Goal: Information Seeking & Learning: Learn about a topic

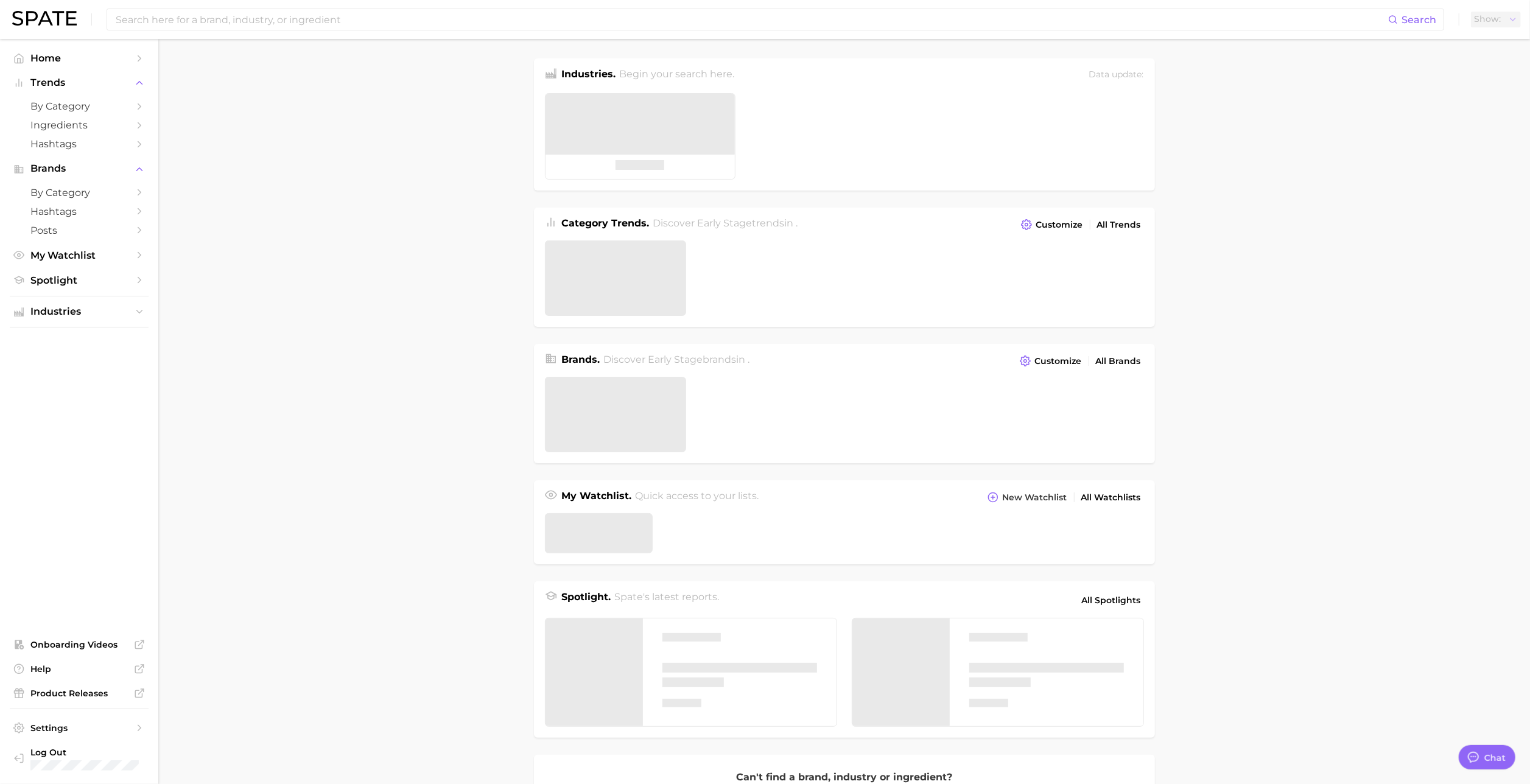
type textarea "x"
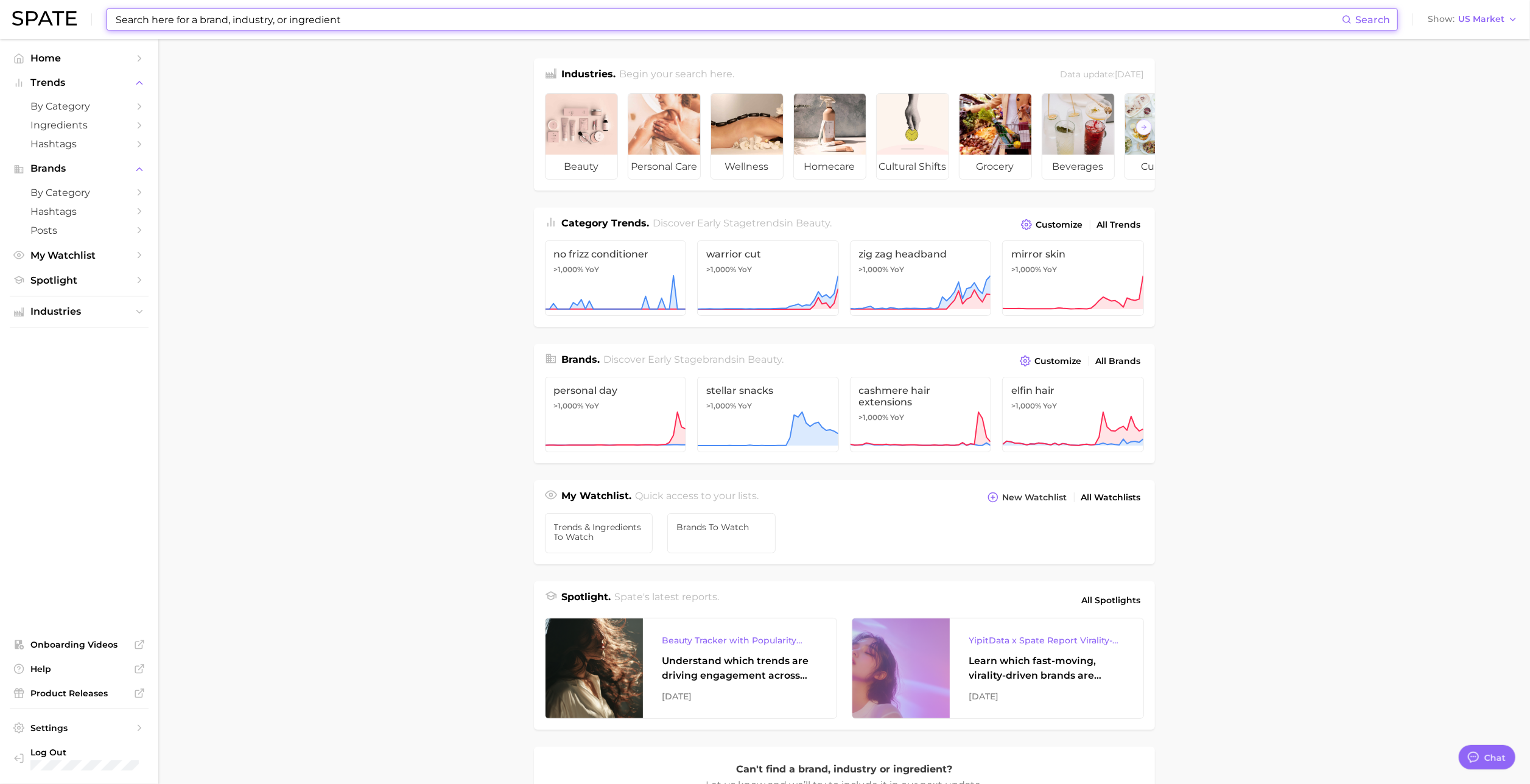
click at [505, 23] on input at bounding box center [728, 20] width 1227 height 21
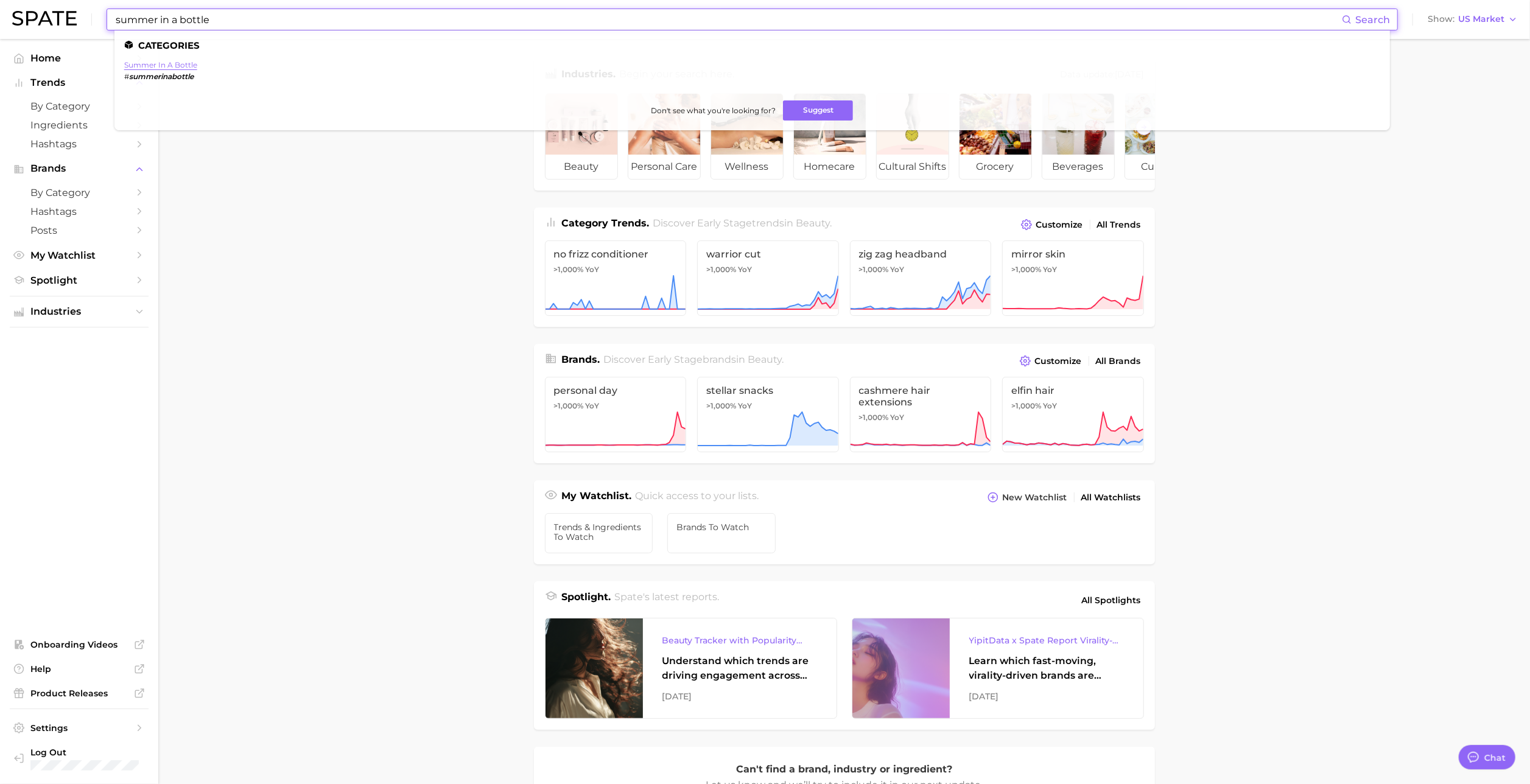
type input "summer in a bottle"
click at [142, 60] on link "summer in a bottle" at bounding box center [160, 65] width 73 height 9
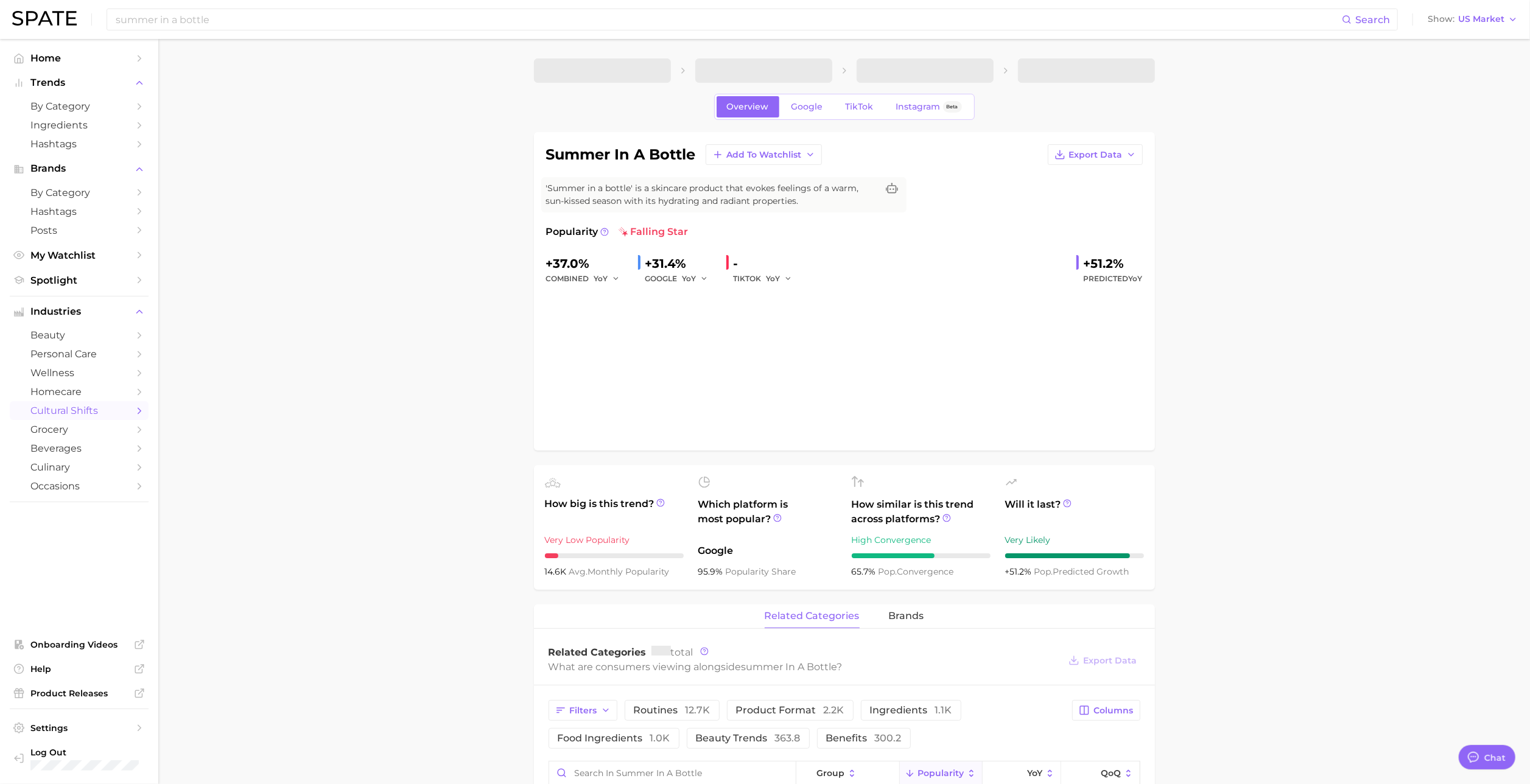
type textarea "x"
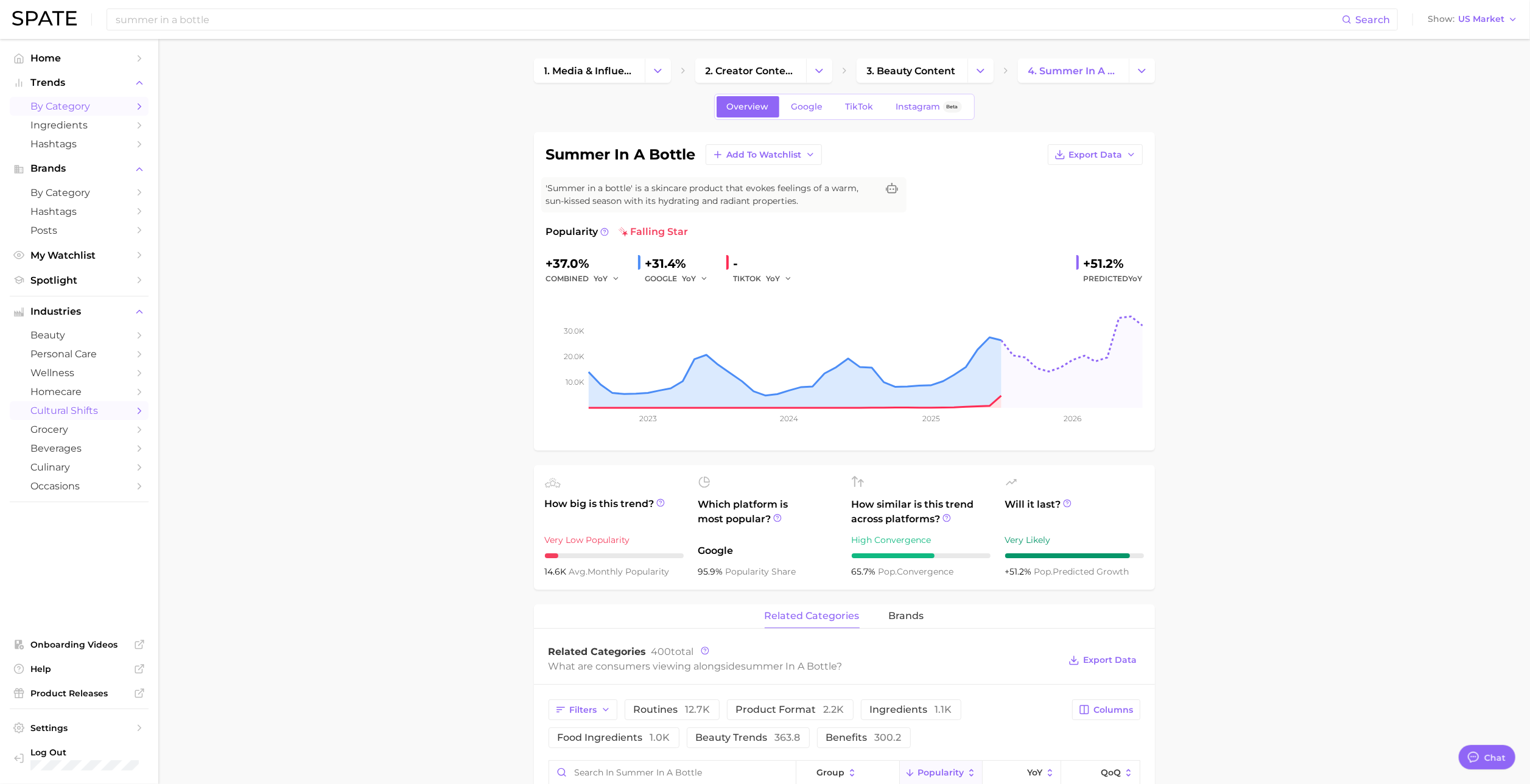
click at [78, 98] on link "by Category" at bounding box center [79, 106] width 139 height 19
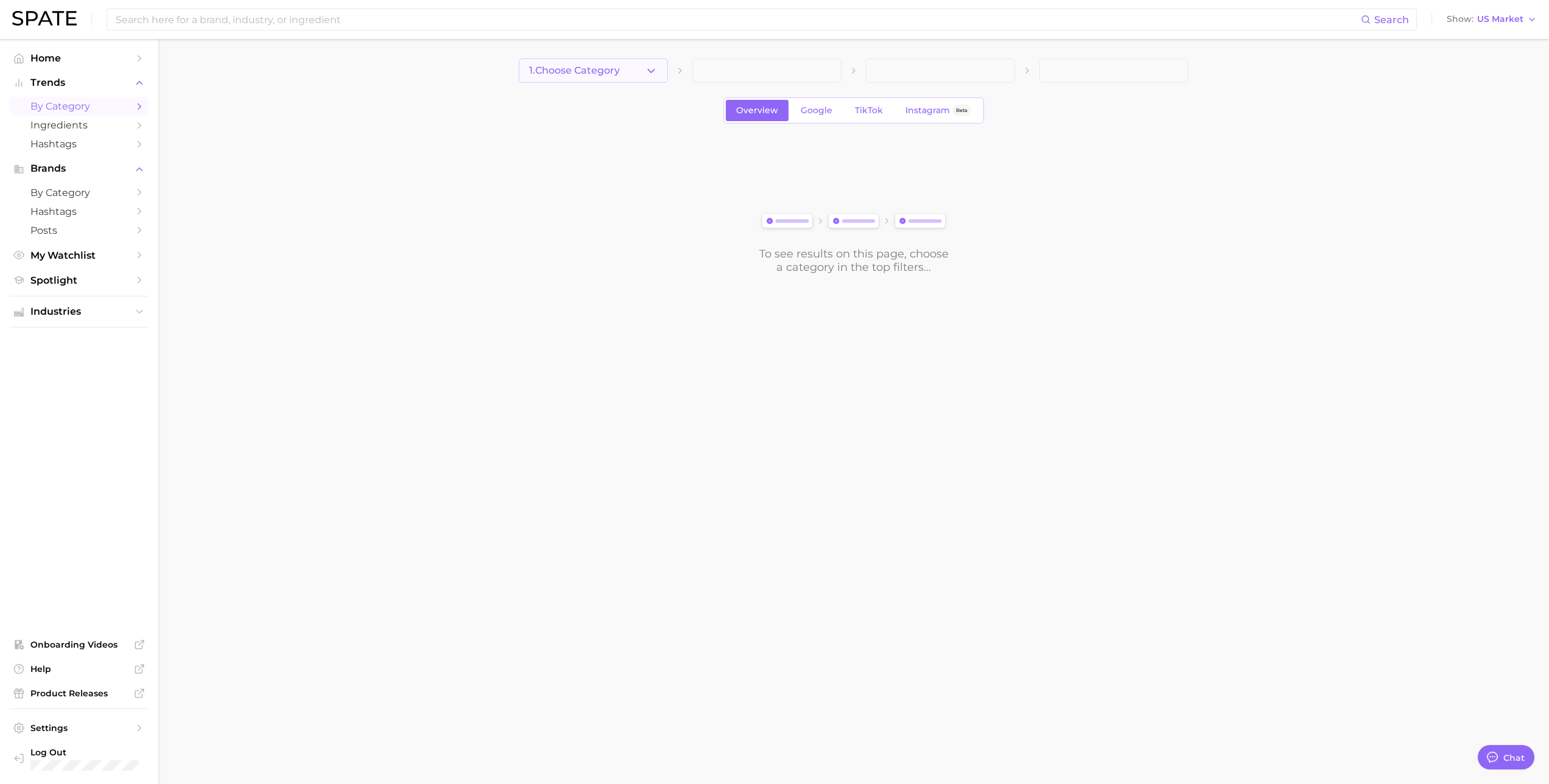
click at [627, 66] on button "1. Choose Category" at bounding box center [593, 70] width 149 height 24
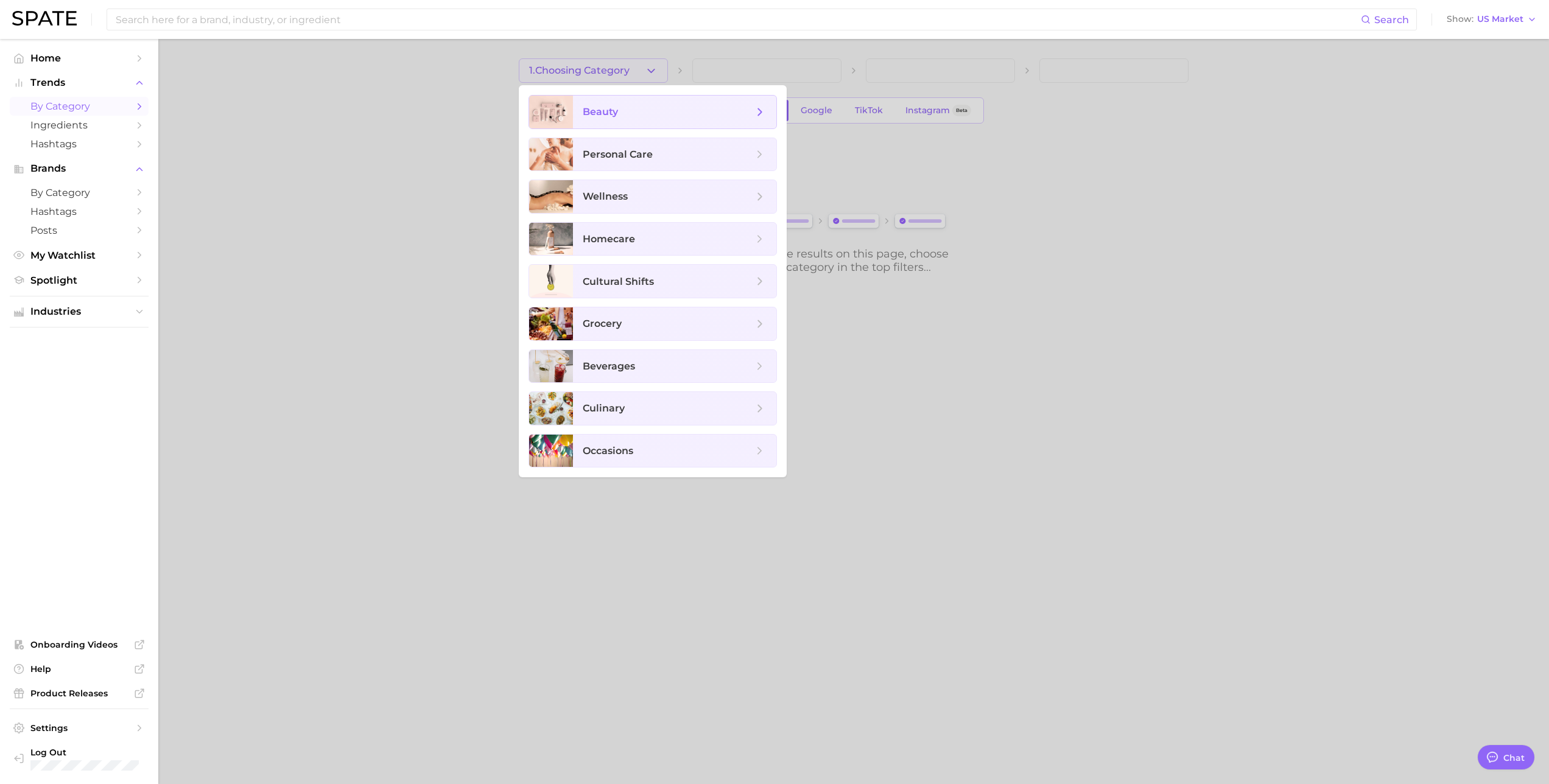
click at [614, 106] on span "beauty" at bounding box center [601, 112] width 35 height 12
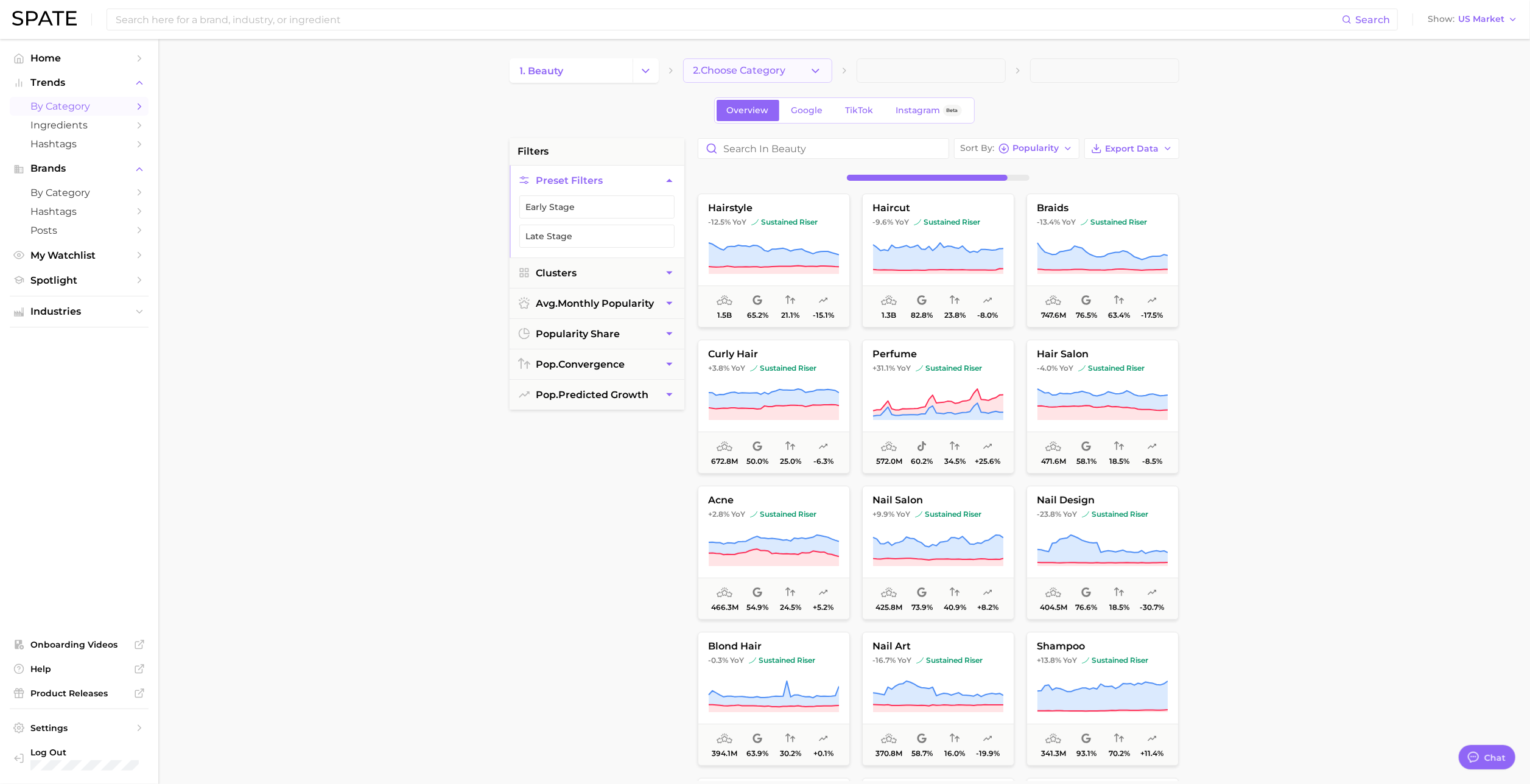
click at [755, 64] on button "2. Choose Category" at bounding box center [757, 70] width 149 height 24
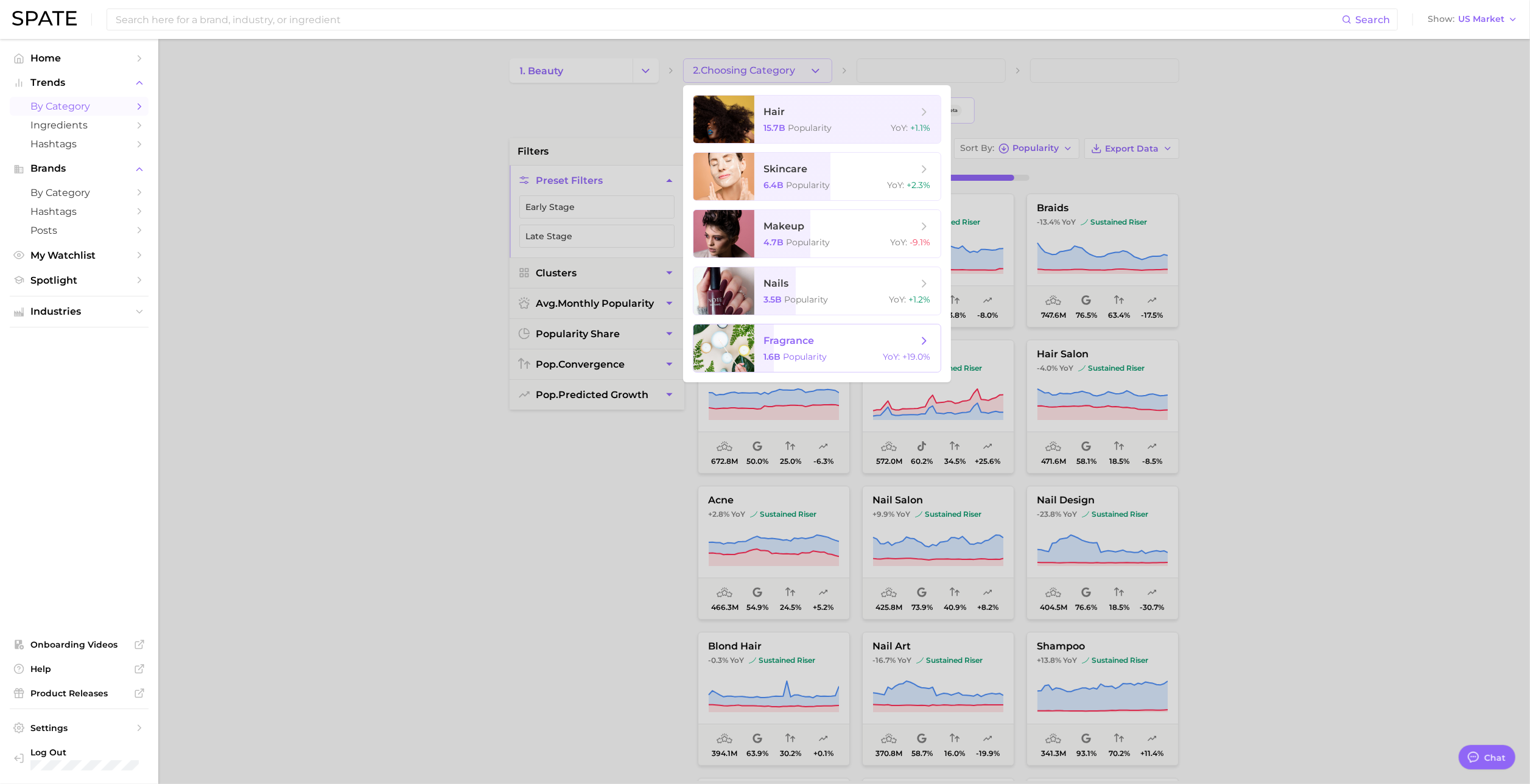
click at [819, 333] on span "fragrance 1.6b Popularity YoY : +19.0%" at bounding box center [848, 348] width 186 height 47
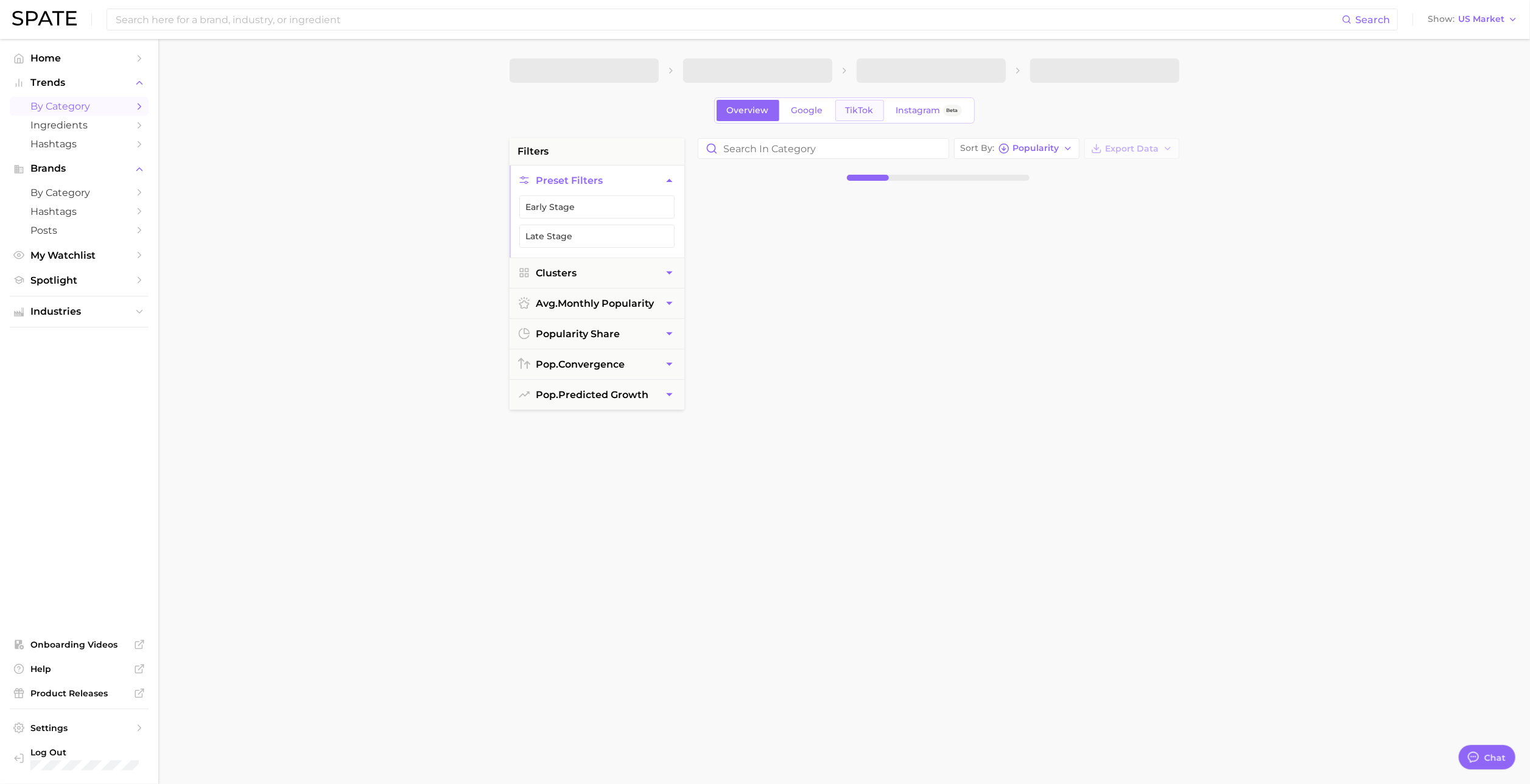
click at [860, 113] on span "TikTok" at bounding box center [859, 111] width 28 height 10
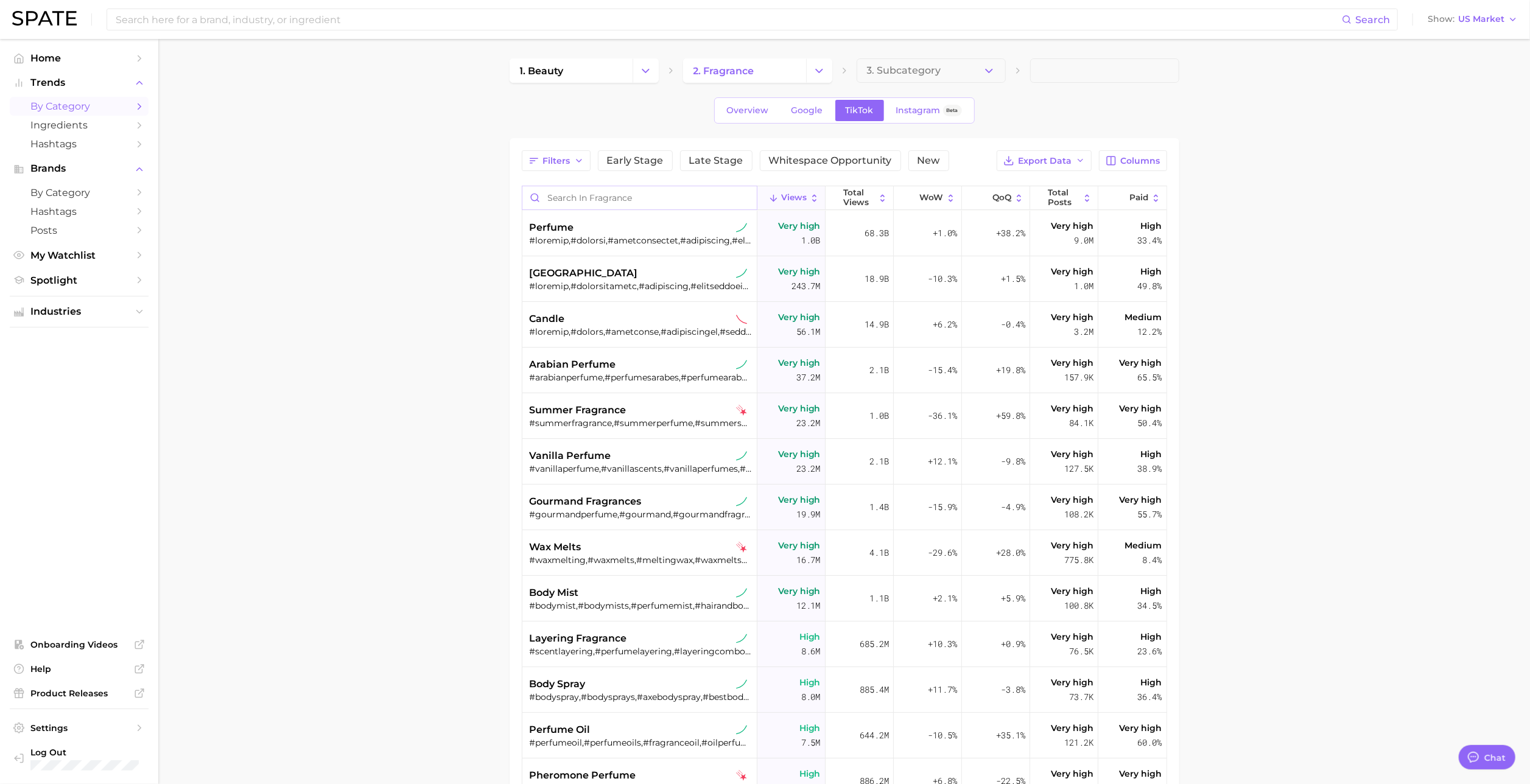
click at [596, 201] on input "Search in fragrance" at bounding box center [639, 197] width 234 height 23
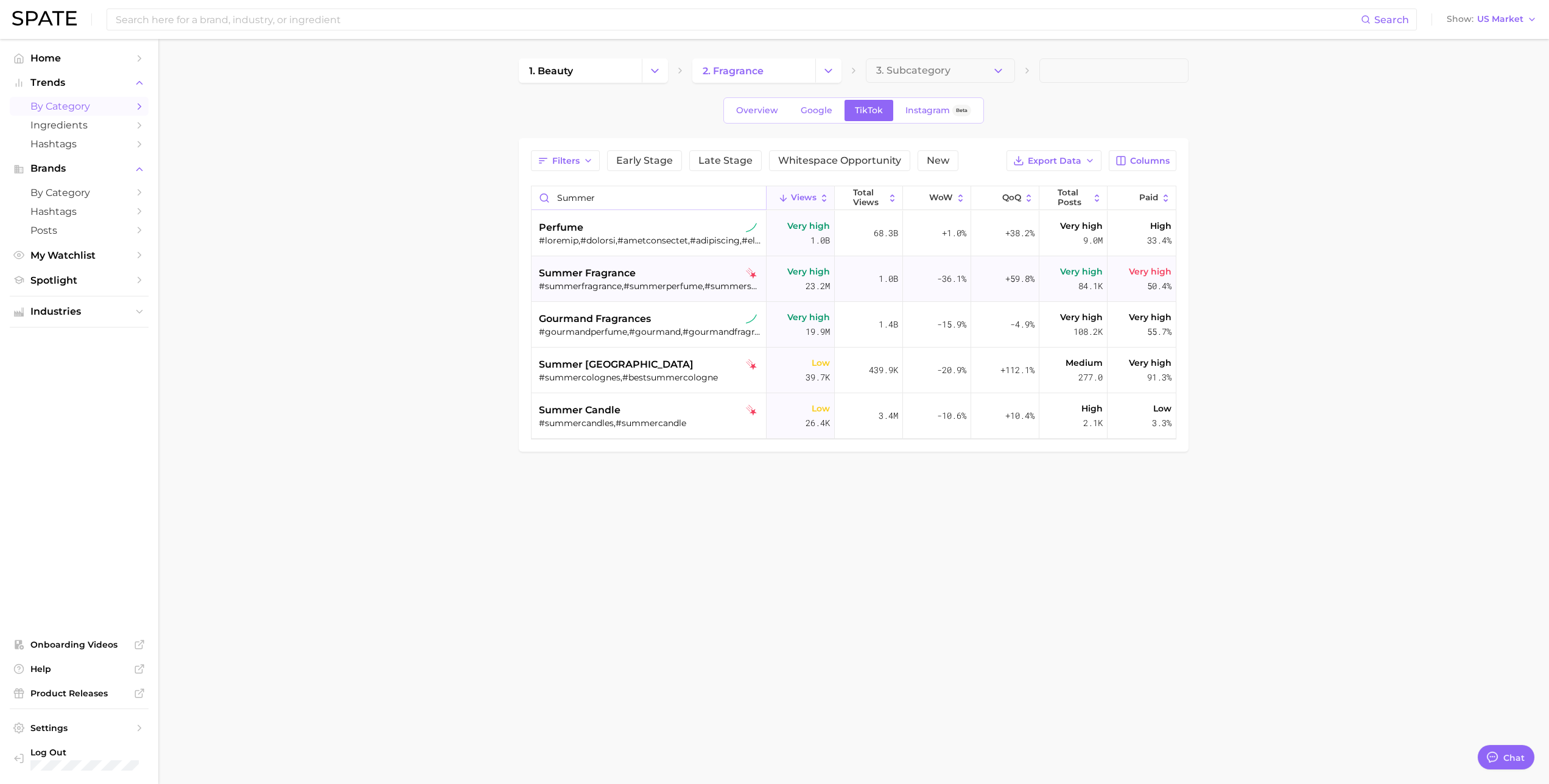
type input "summer"
click at [705, 260] on div "summer fragrance #summerfragrance,#summerperfume,#summerscent,#summerscents,#su…" at bounding box center [650, 279] width 223 height 46
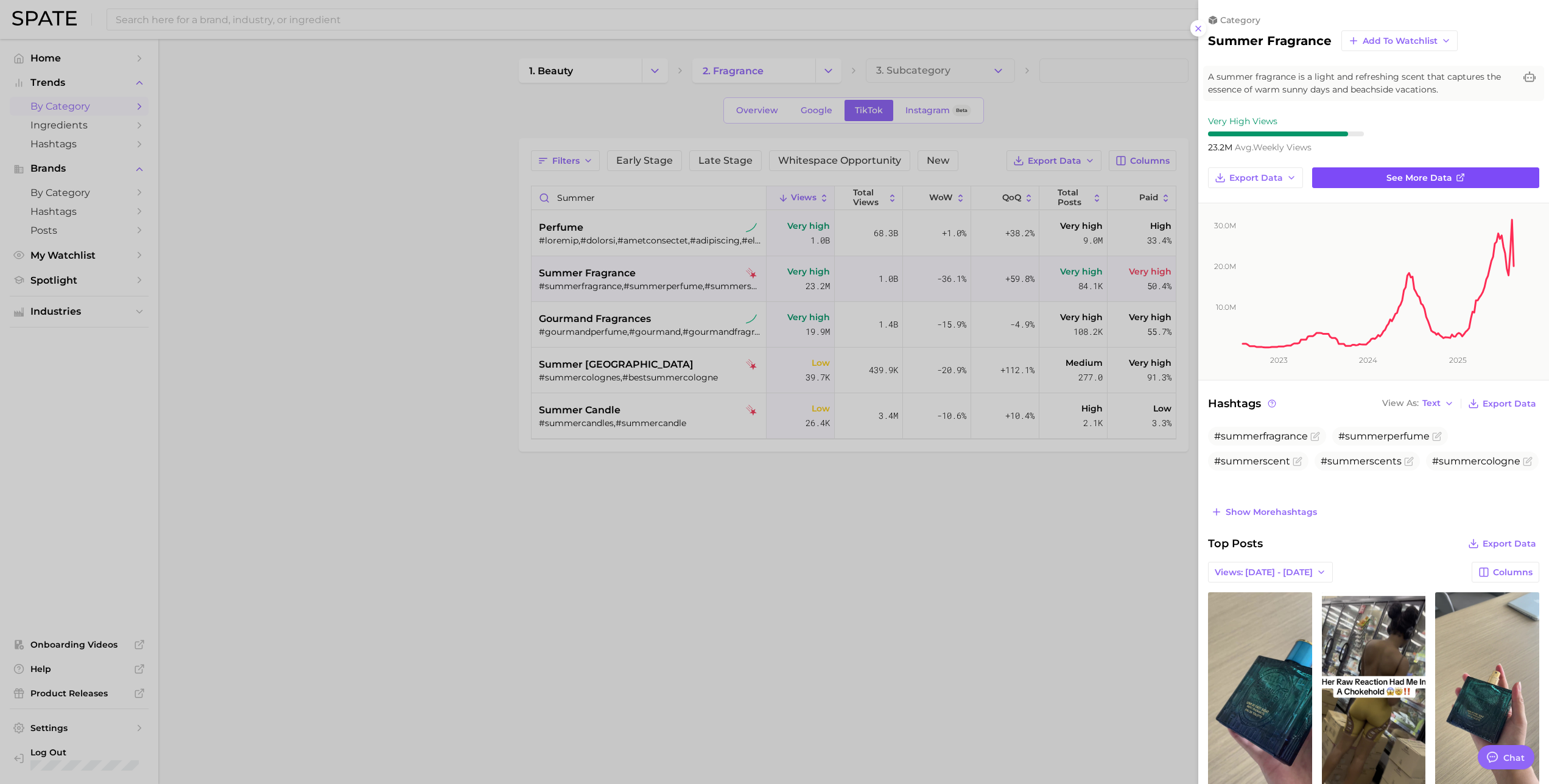
click at [1367, 176] on link "See more data" at bounding box center [1426, 178] width 227 height 21
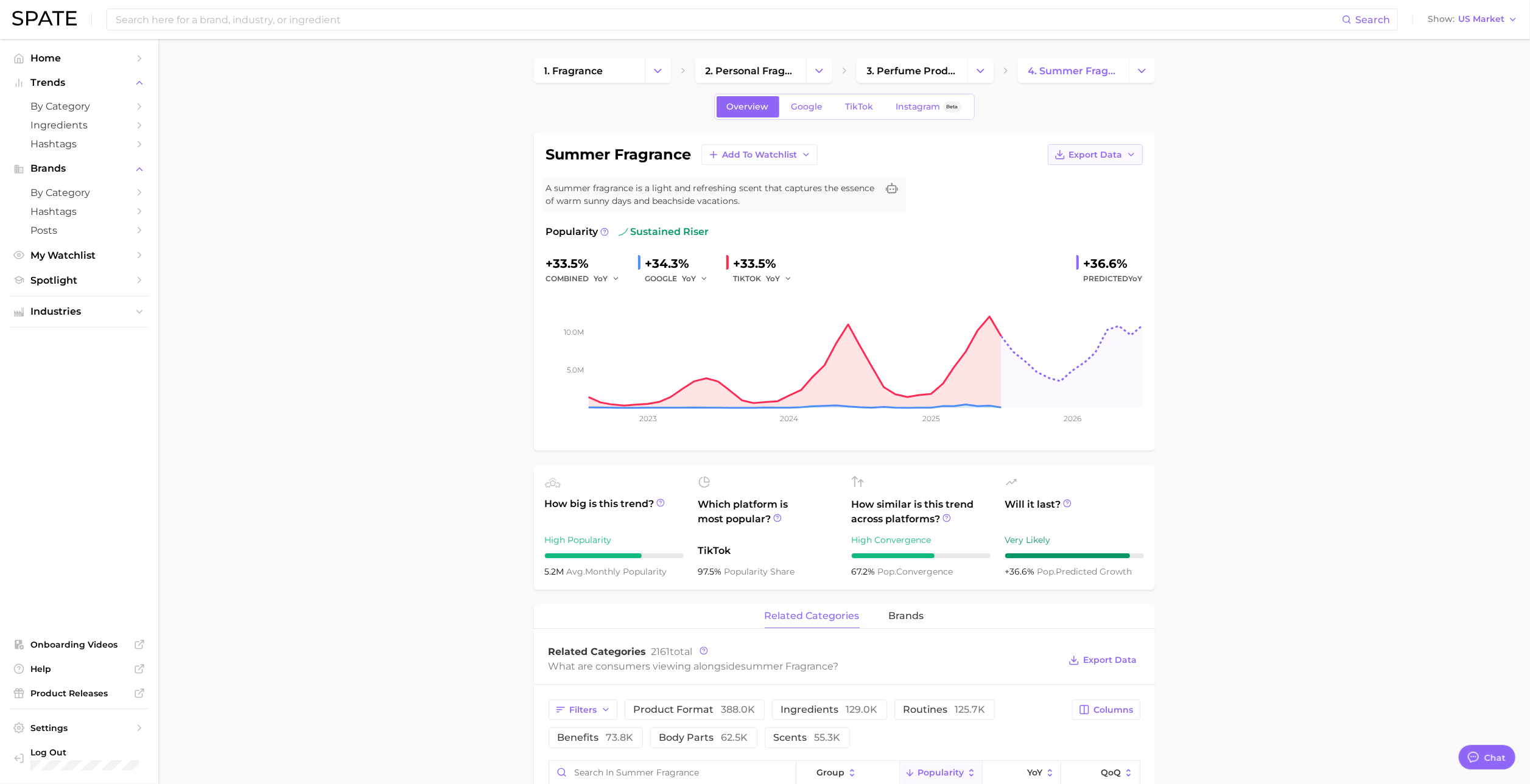
click at [1108, 156] on span "Export Data" at bounding box center [1096, 155] width 54 height 10
click at [1086, 190] on button "Time Series Image" at bounding box center [1075, 199] width 134 height 22
click at [863, 106] on span "TikTok" at bounding box center [859, 107] width 28 height 10
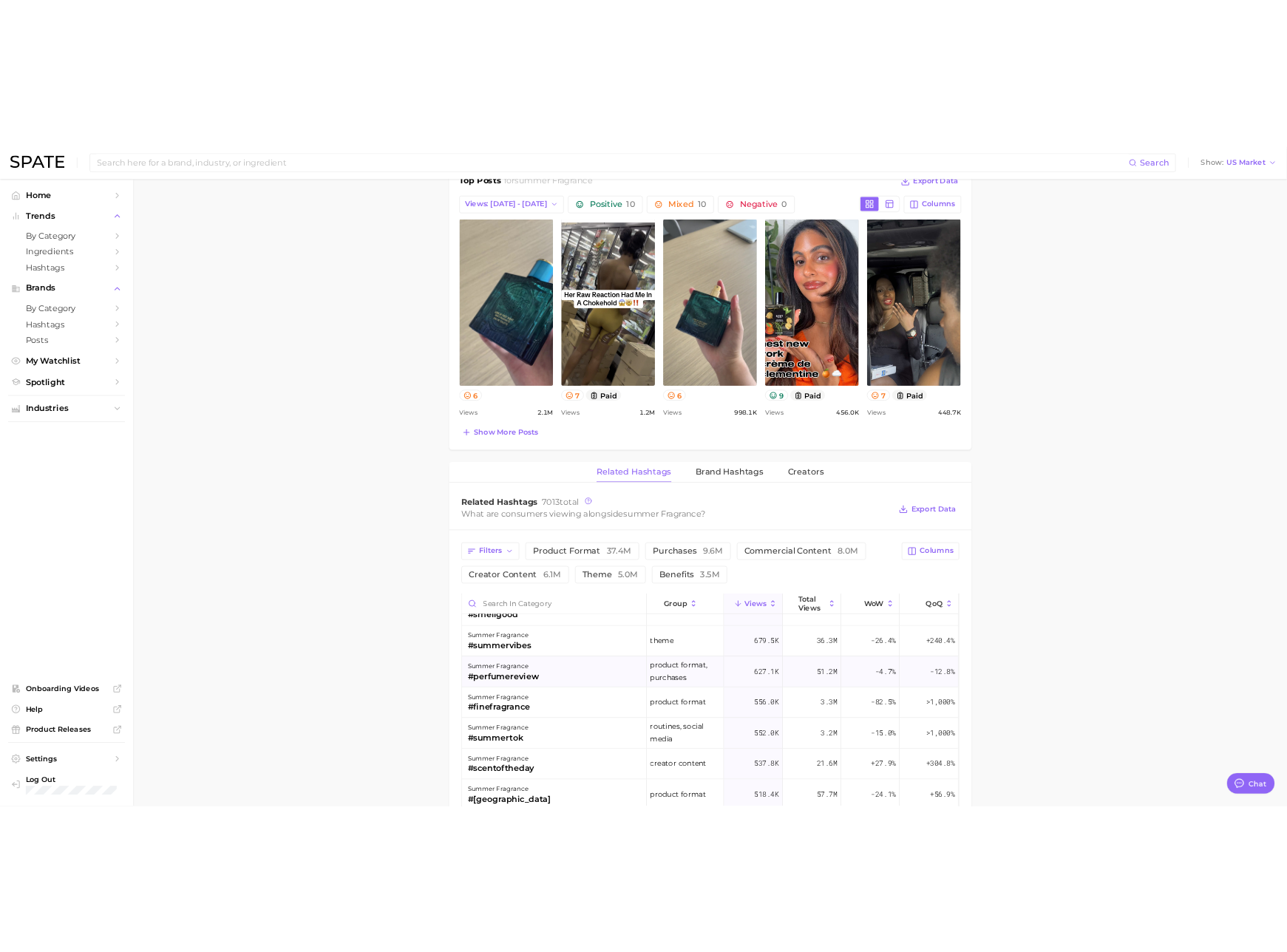
scroll to position [791, 0]
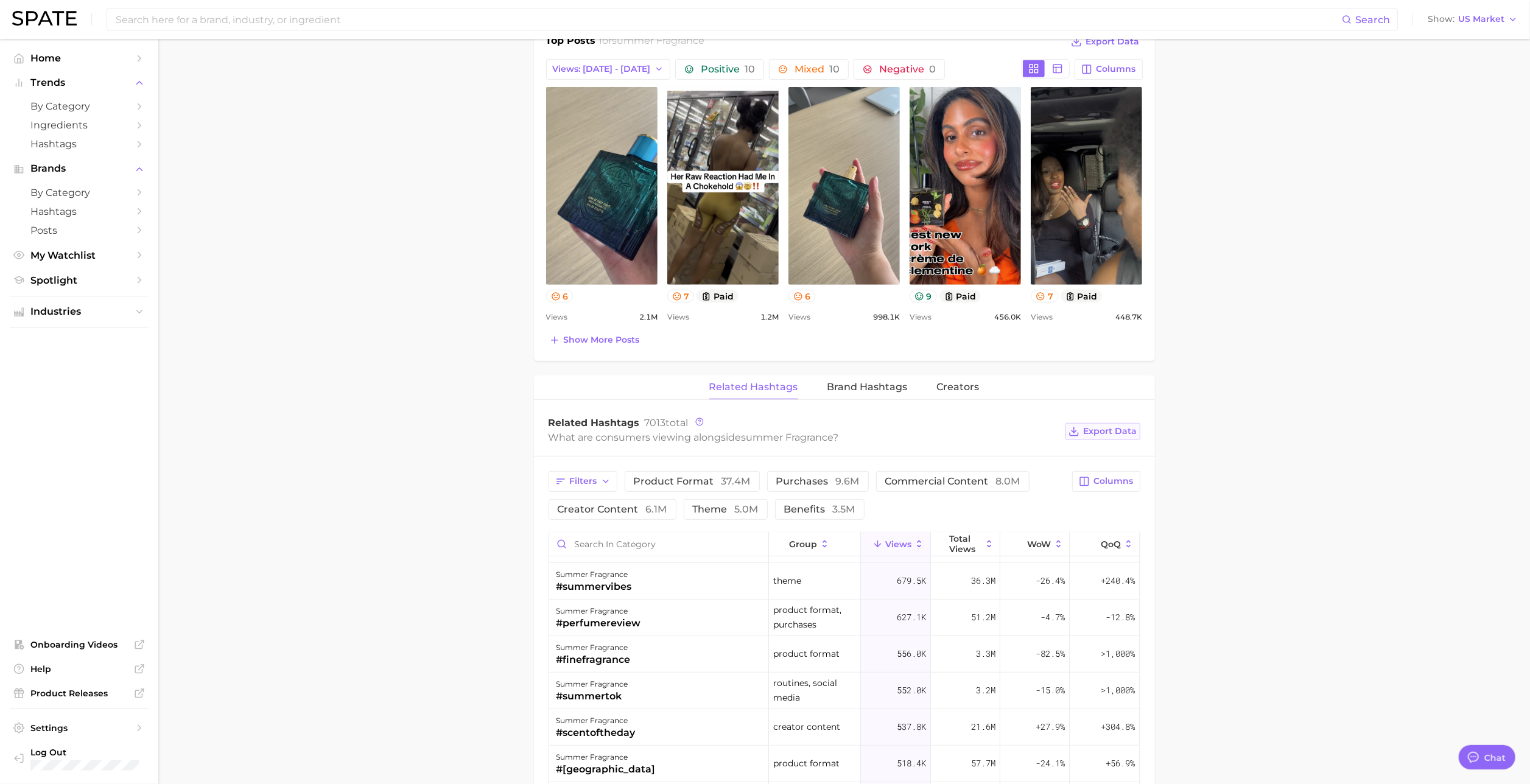
click at [1106, 425] on button "Export Data" at bounding box center [1102, 432] width 74 height 17
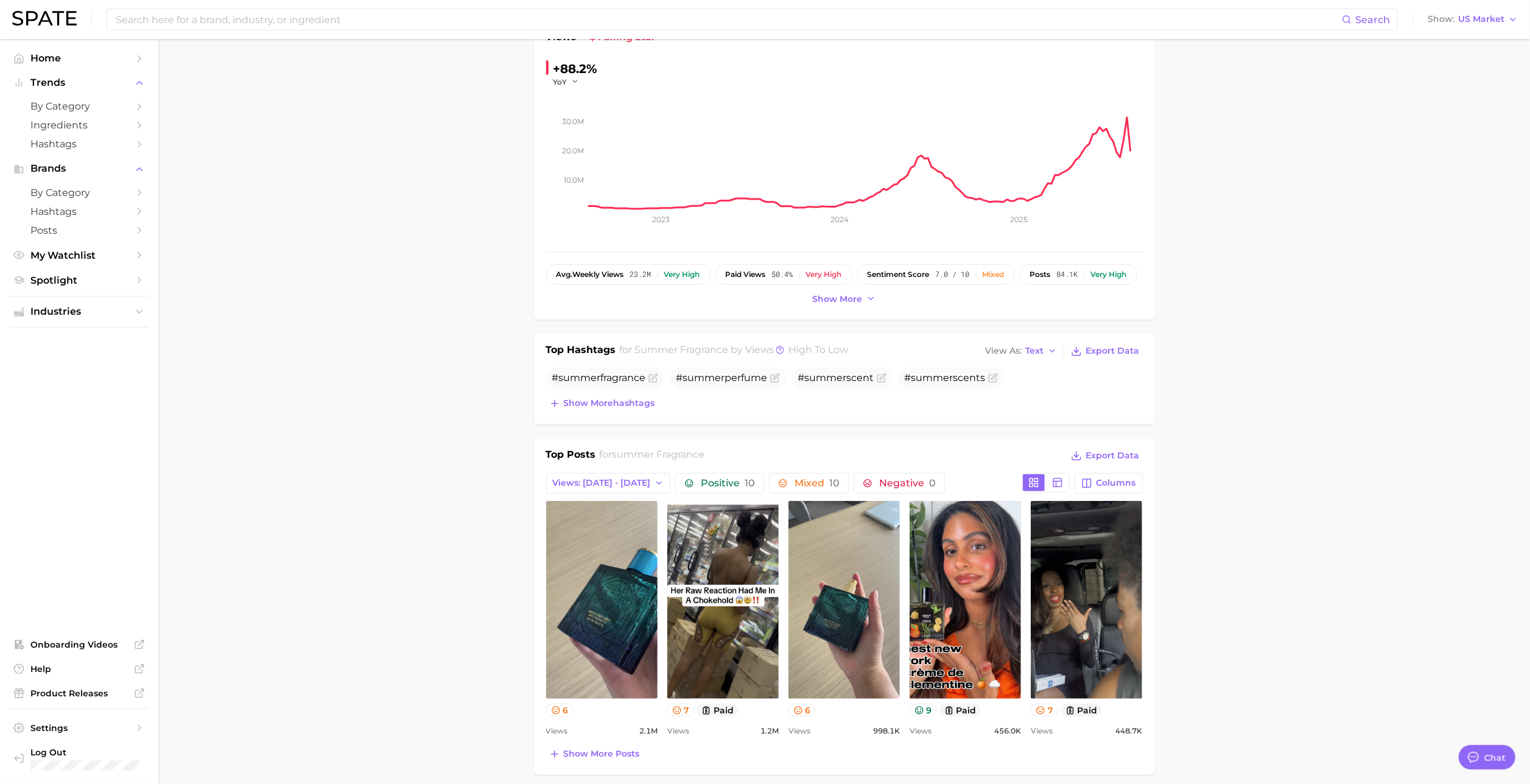
scroll to position [0, 0]
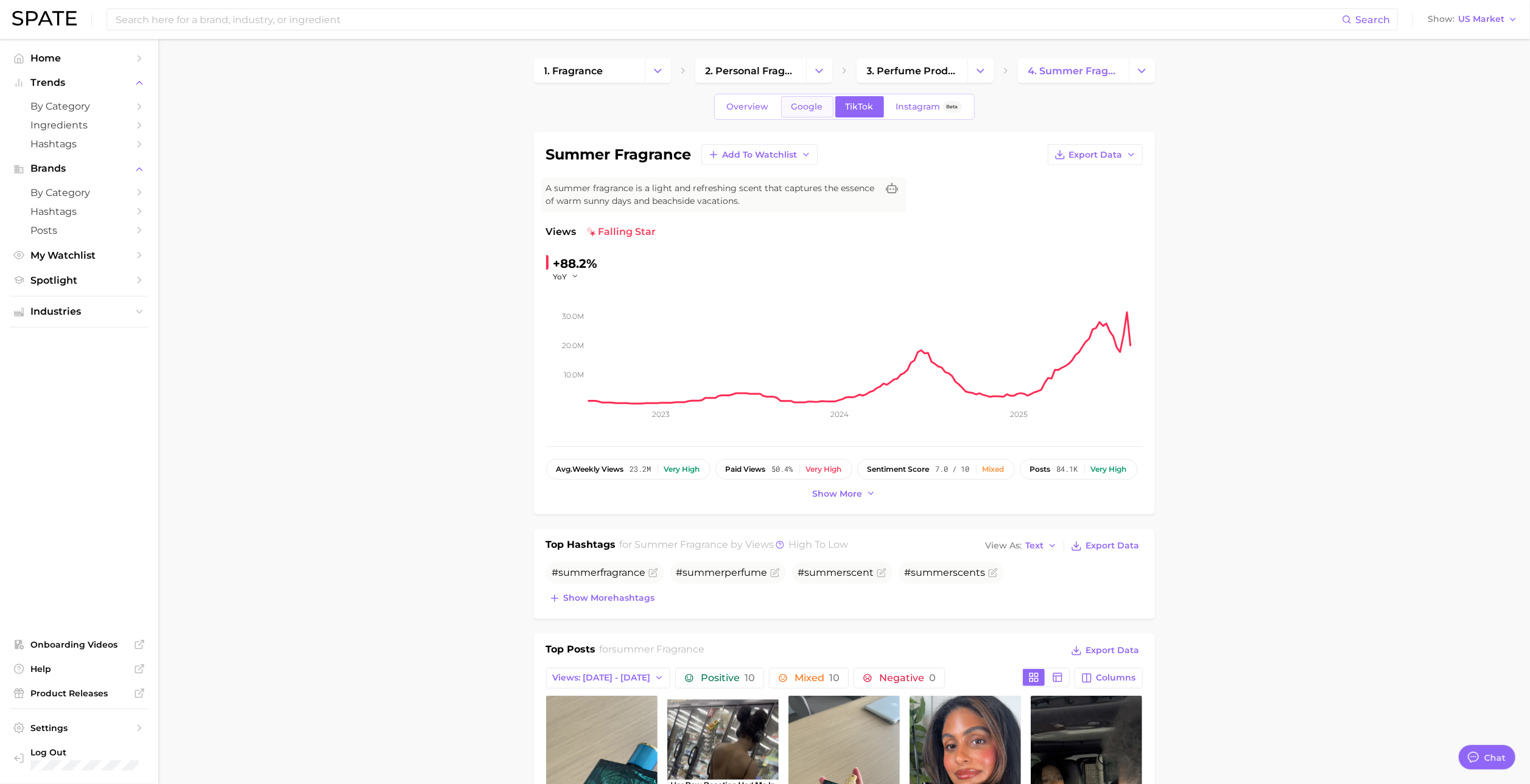
click at [802, 102] on span "Google" at bounding box center [807, 107] width 31 height 10
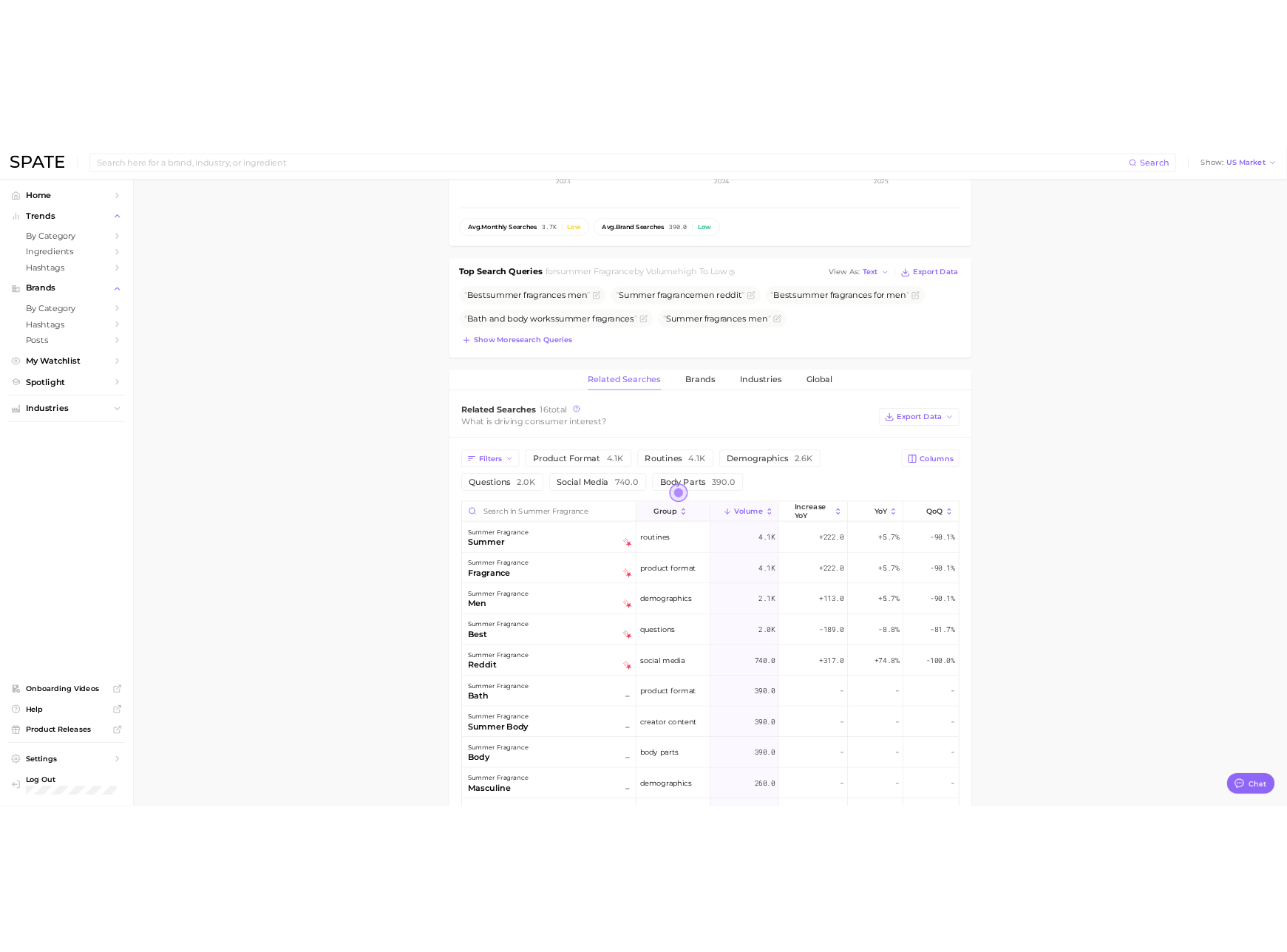
scroll to position [378, 0]
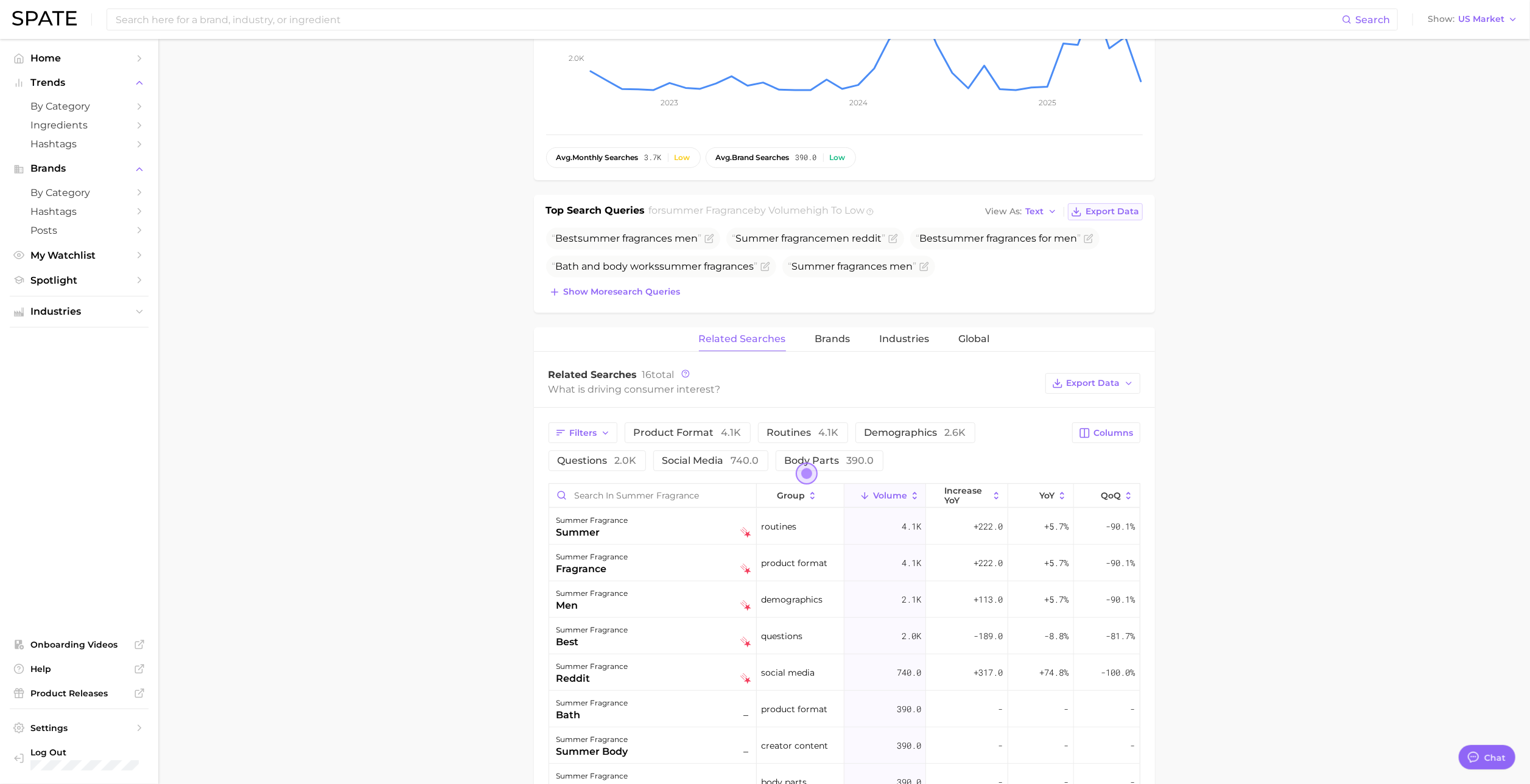
click at [1121, 215] on span "Export Data" at bounding box center [1113, 212] width 54 height 10
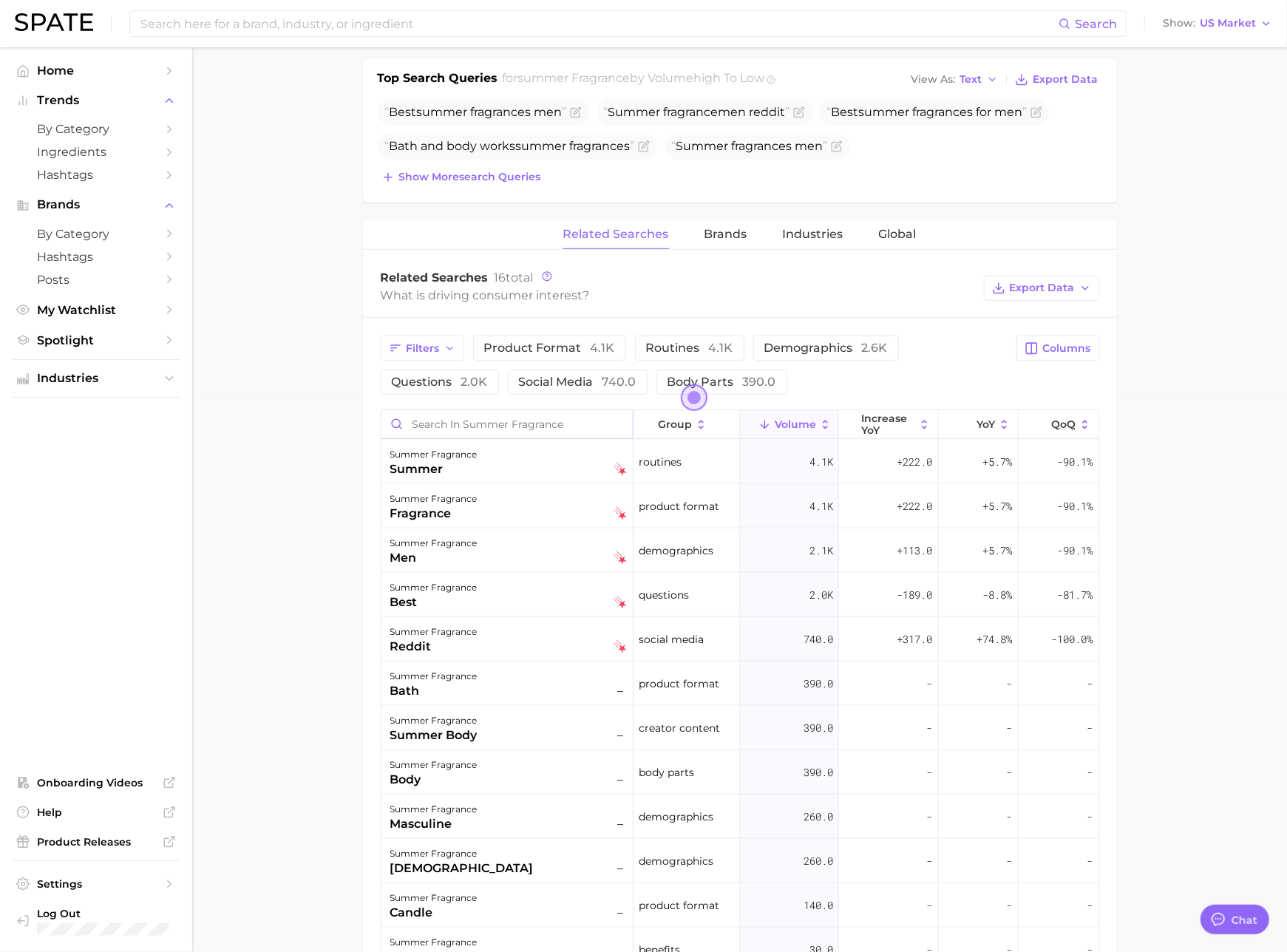
scroll to position [441, 0]
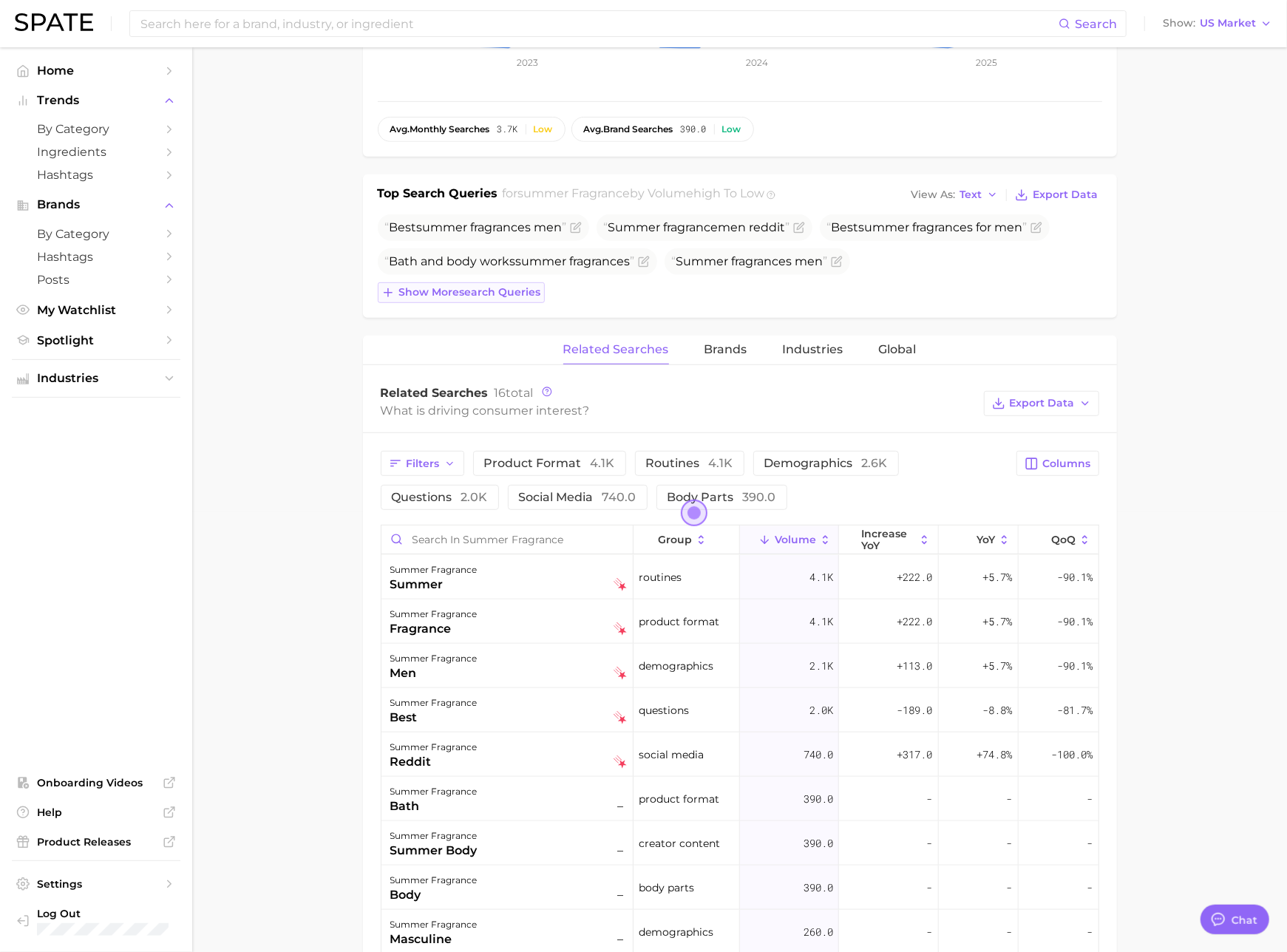
click at [492, 291] on span "Show more search queries" at bounding box center [470, 292] width 142 height 13
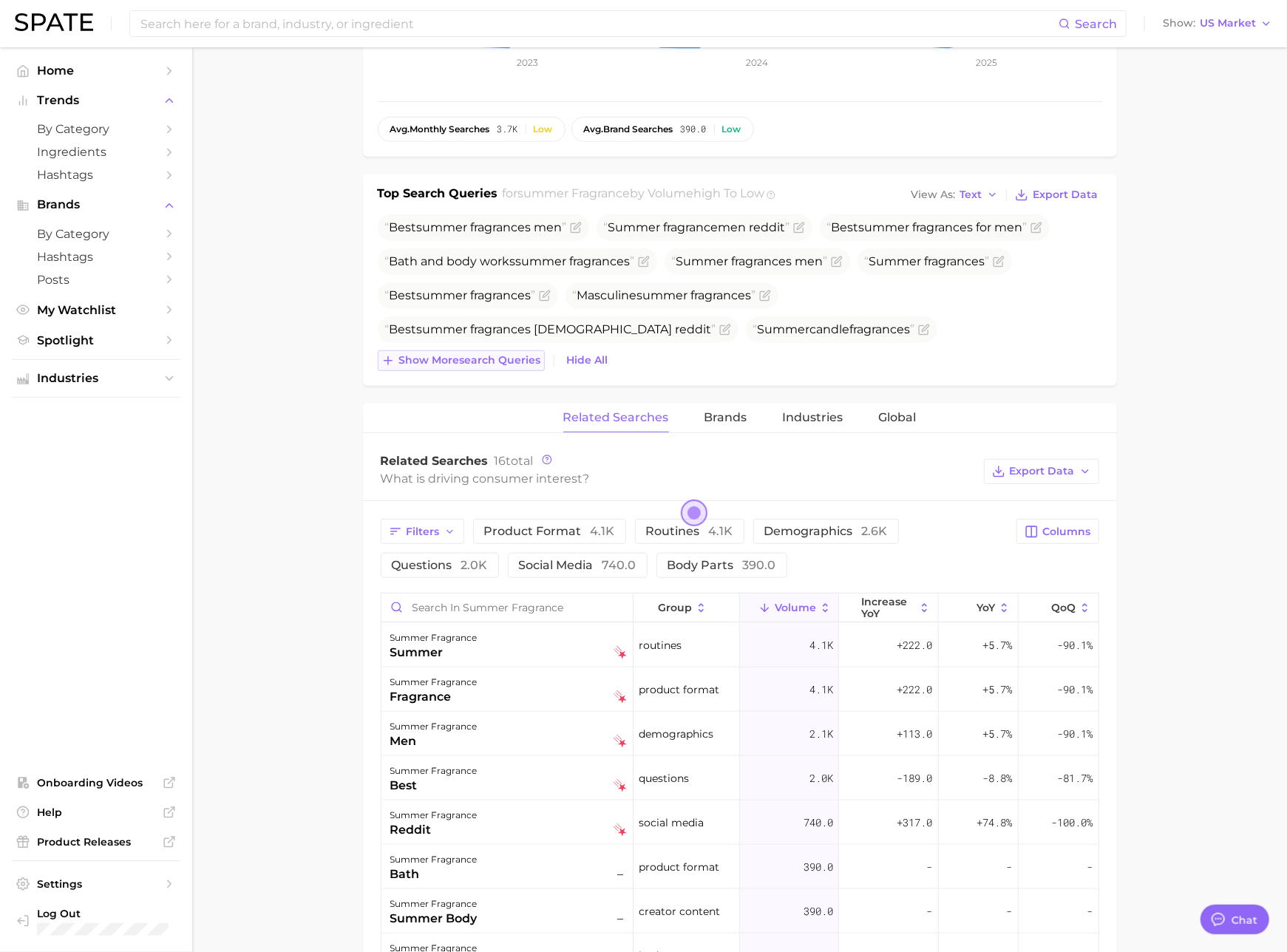
click at [506, 364] on span "Show more search queries" at bounding box center [470, 360] width 142 height 13
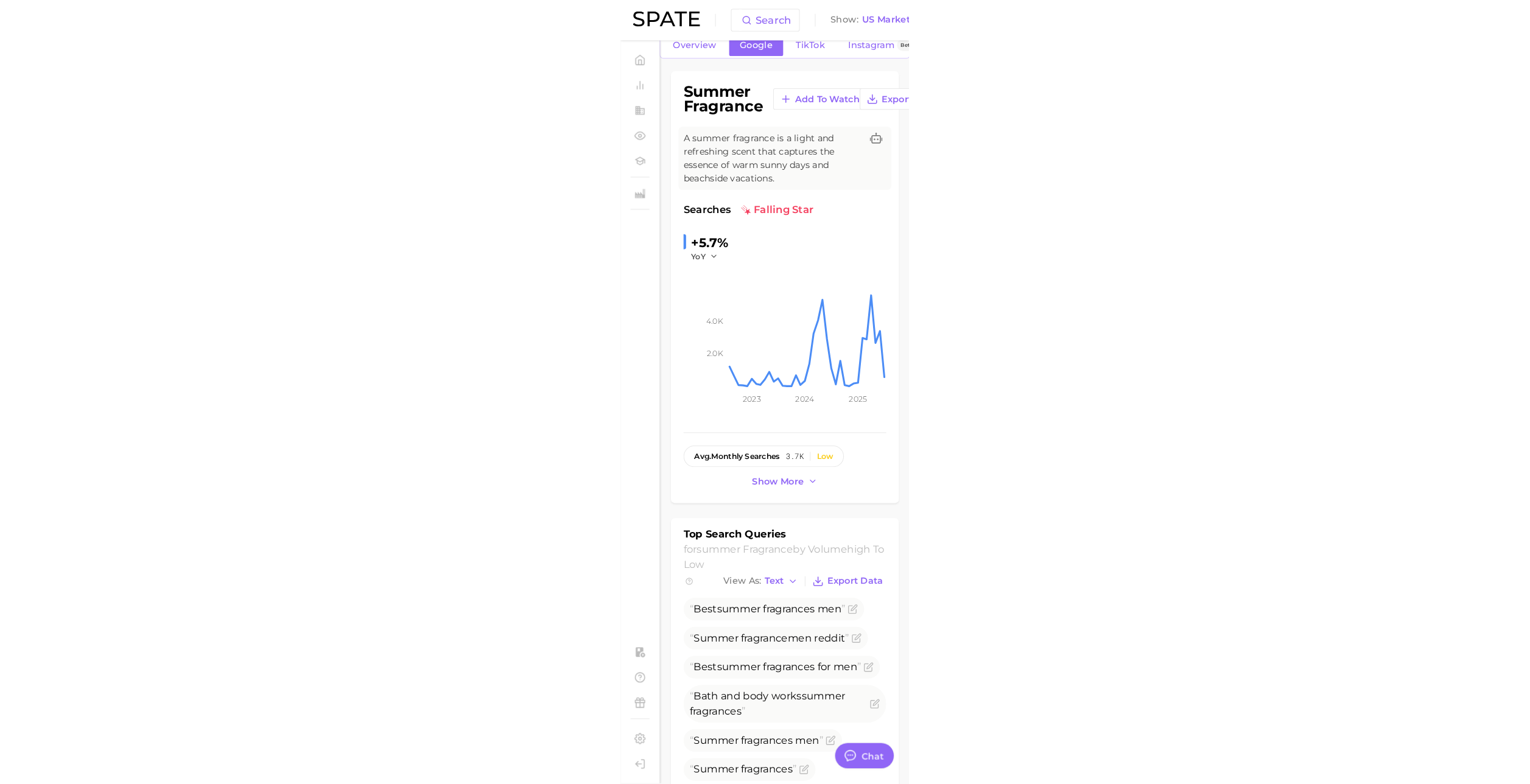
scroll to position [0, 0]
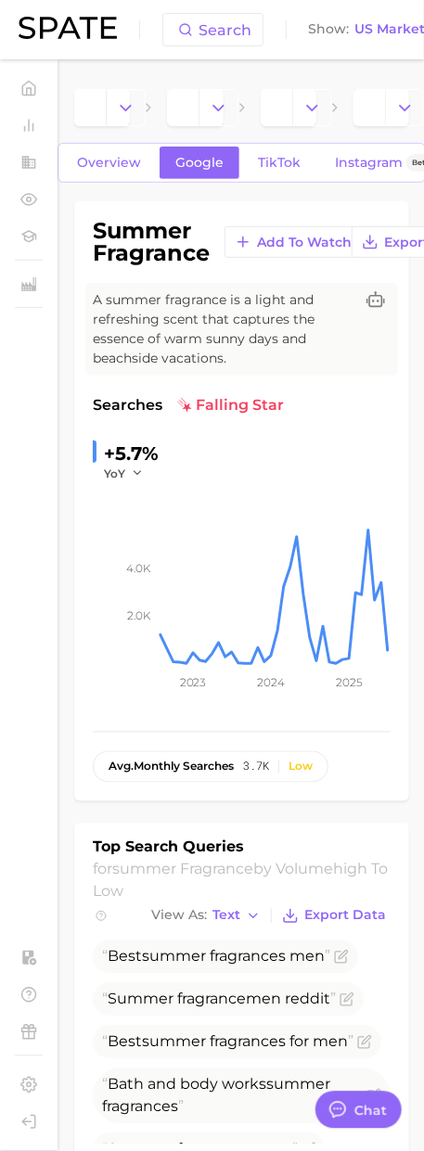
type textarea "x"
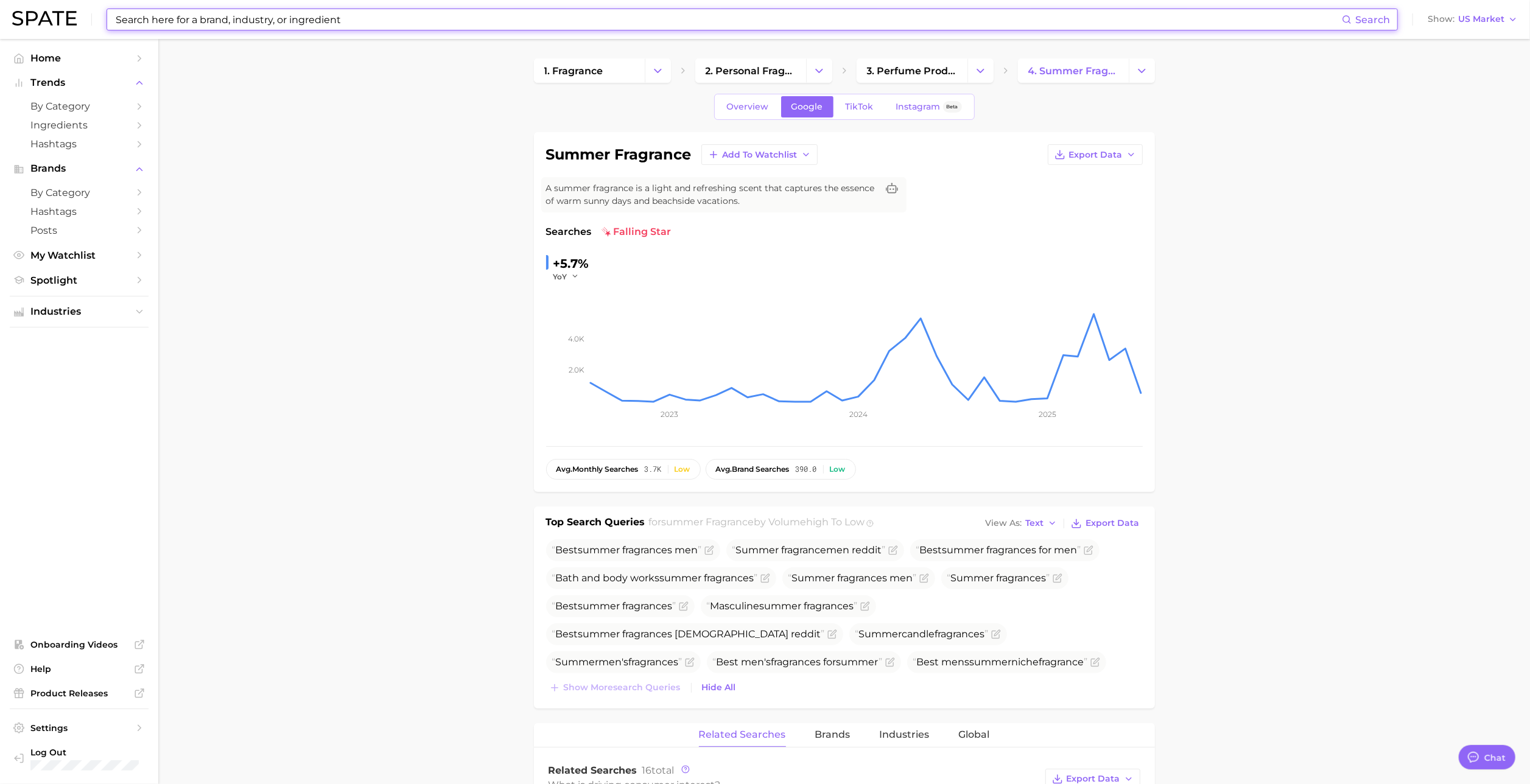
click at [436, 9] on input at bounding box center [728, 20] width 1227 height 21
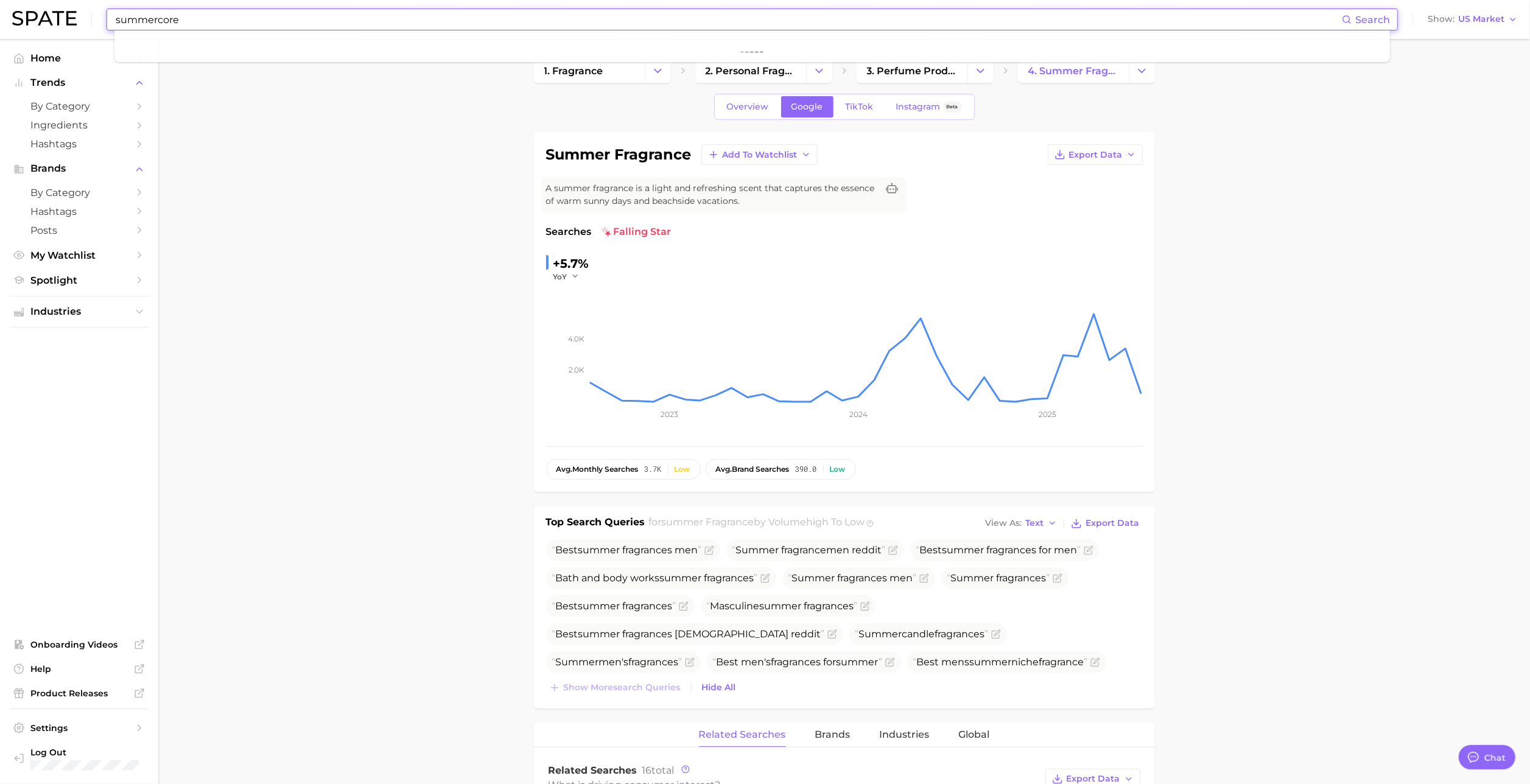
type input "summercore"
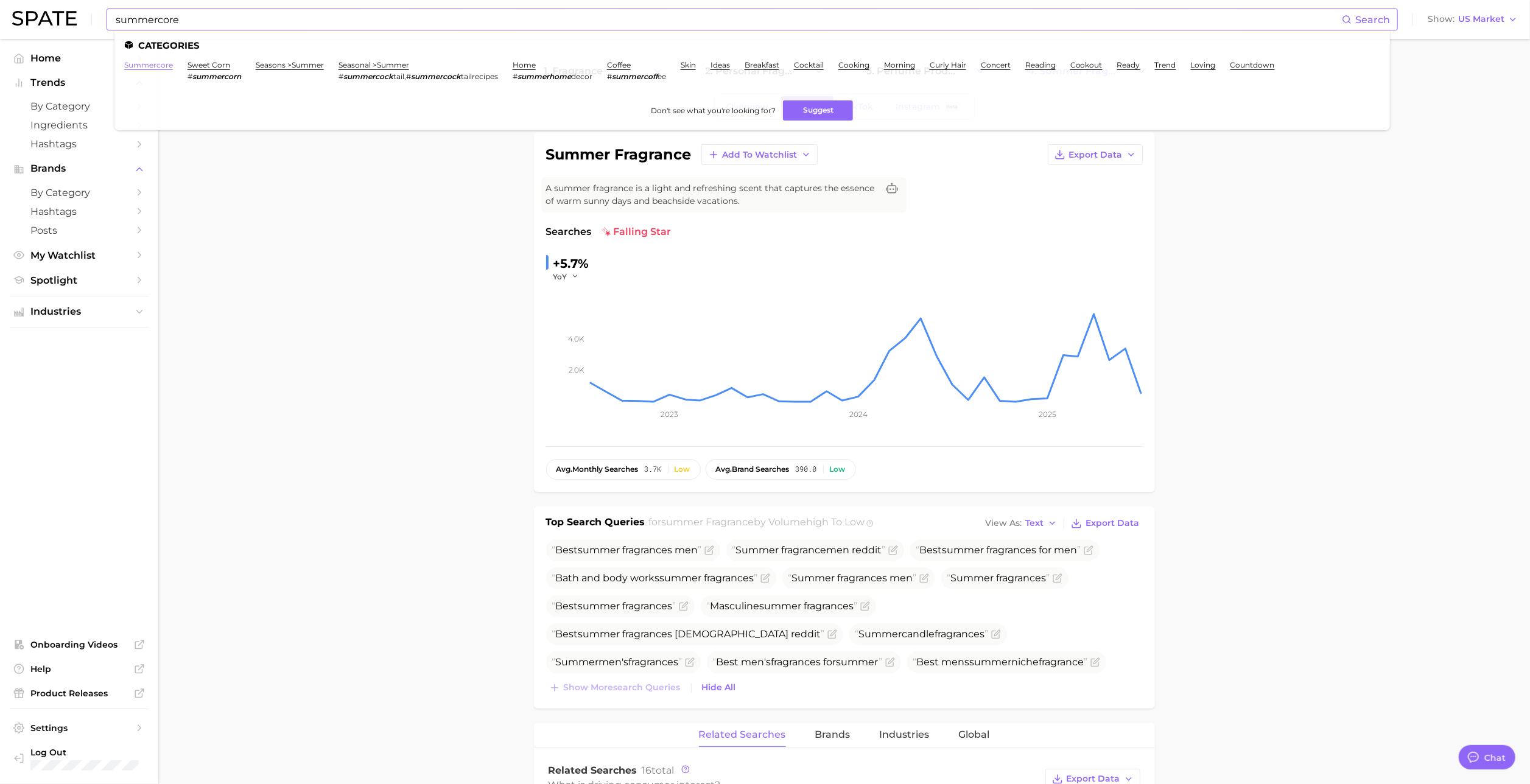
click at [154, 66] on link "summercore" at bounding box center [148, 65] width 49 height 9
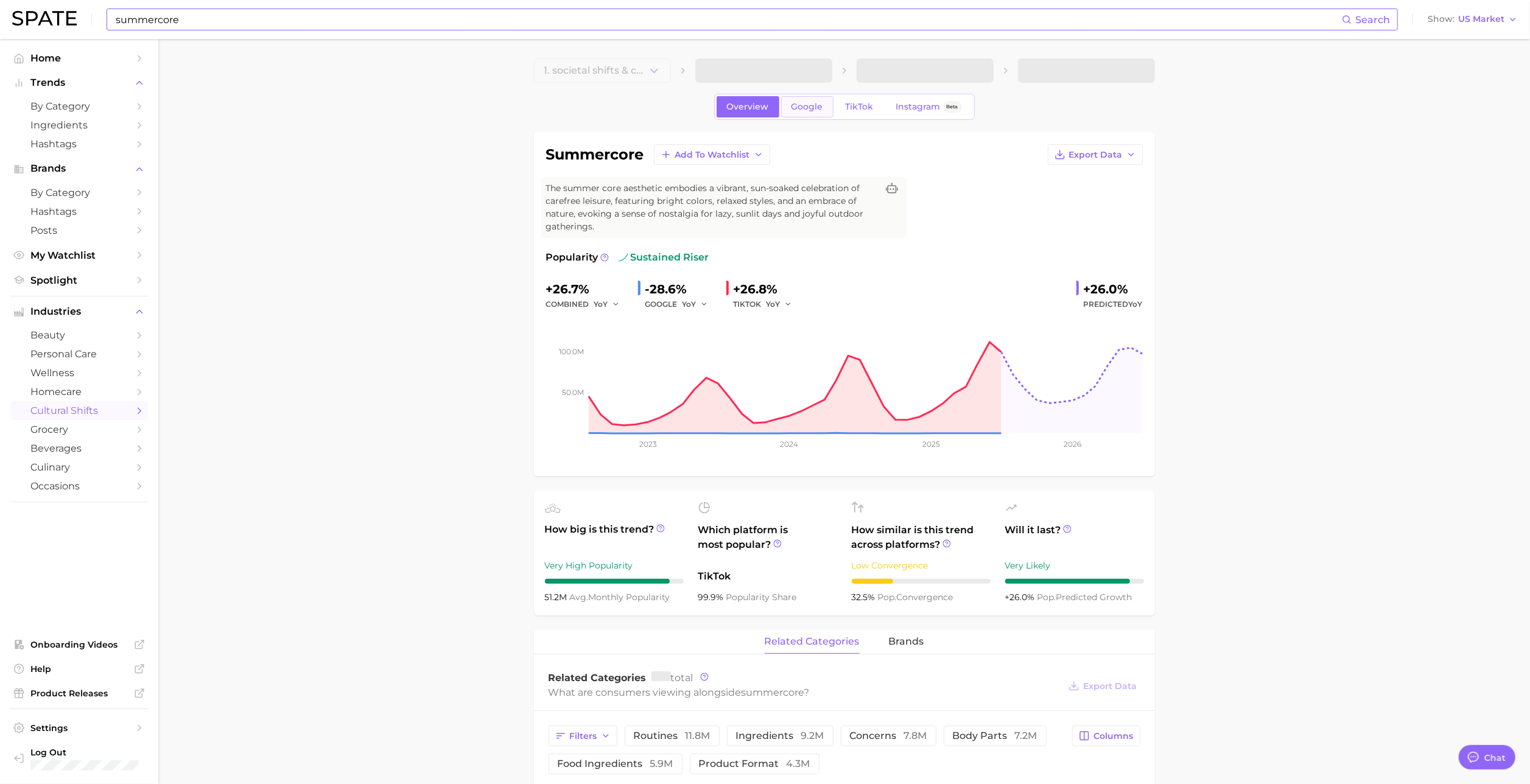
click at [808, 105] on span "Google" at bounding box center [807, 107] width 31 height 10
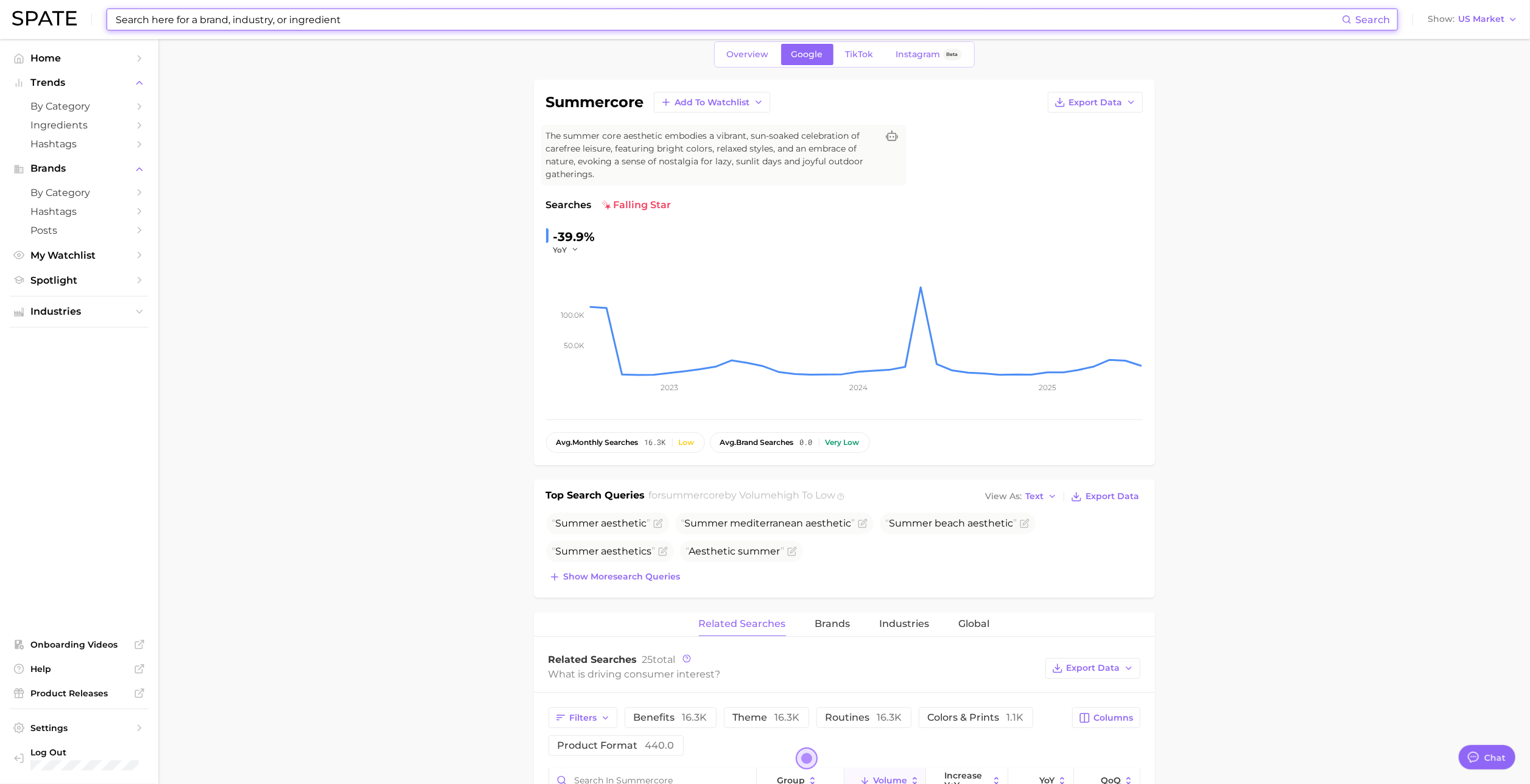
scroll to position [54, 0]
click at [646, 578] on span "Show more search queries" at bounding box center [622, 575] width 117 height 10
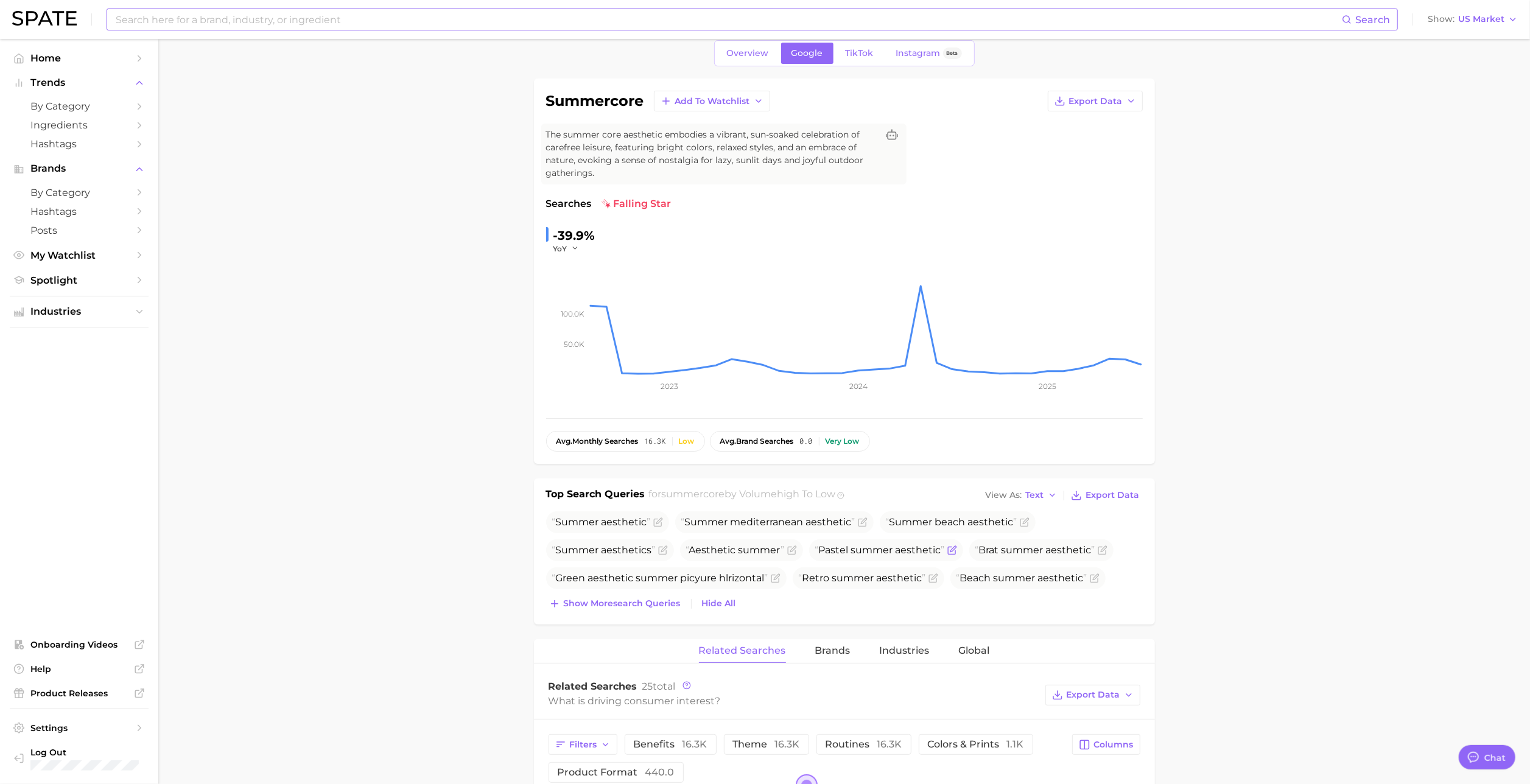
scroll to position [105, 0]
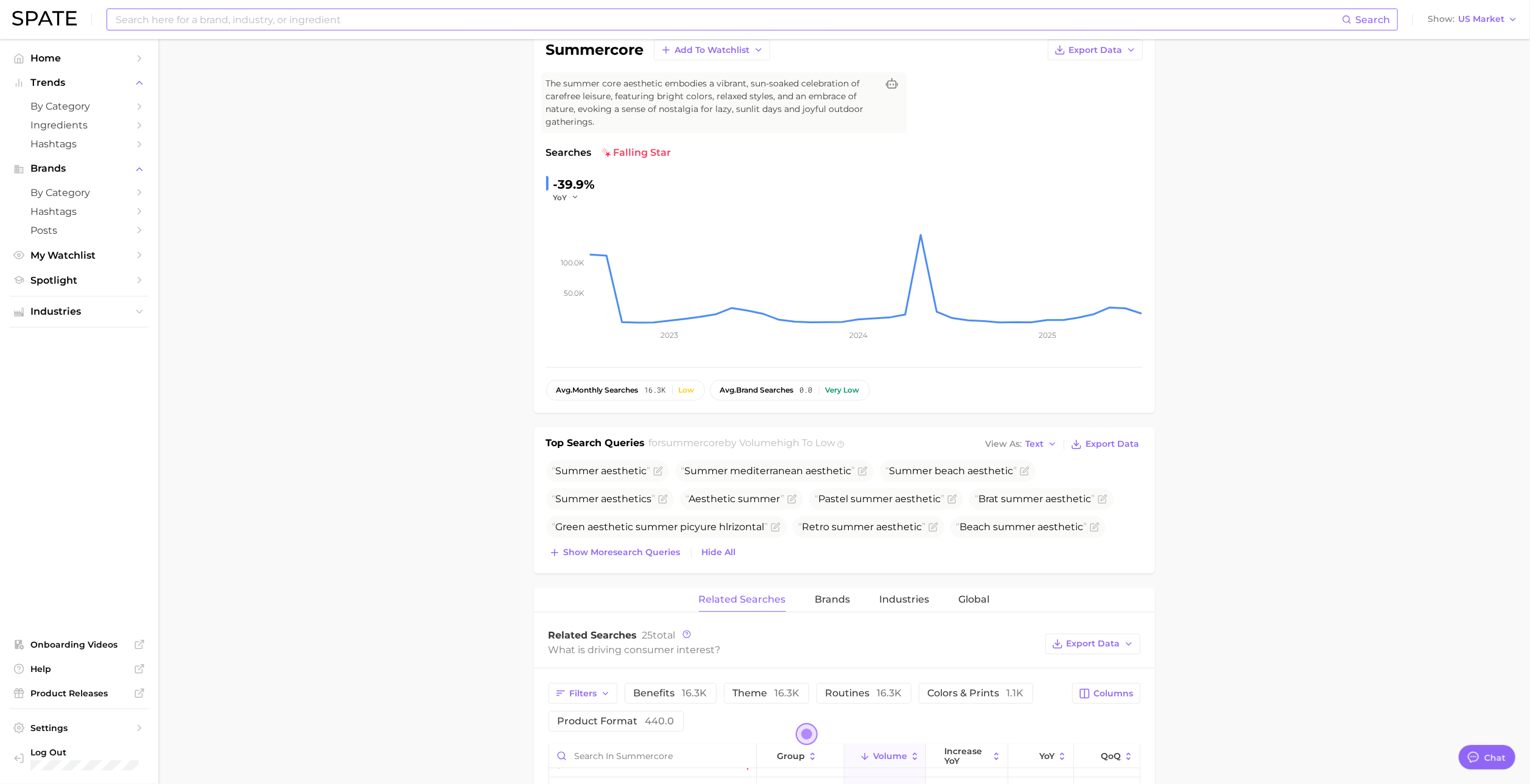
click at [339, 476] on main "1. societal shifts & culture 2. arts & design 3. aesthetics 4. summercore Overv…" at bounding box center [844, 769] width 1371 height 1669
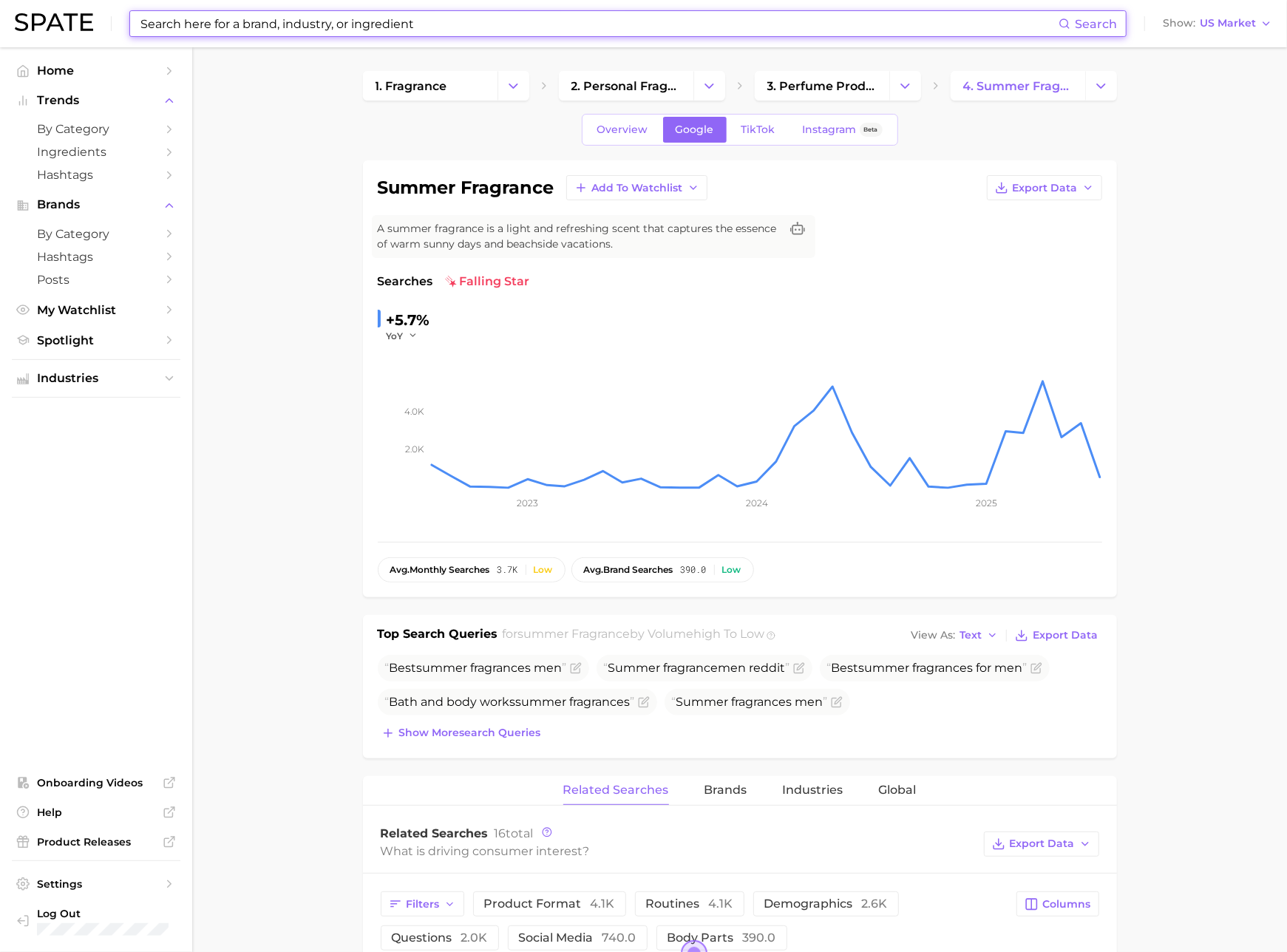
click at [468, 25] on input at bounding box center [598, 24] width 920 height 25
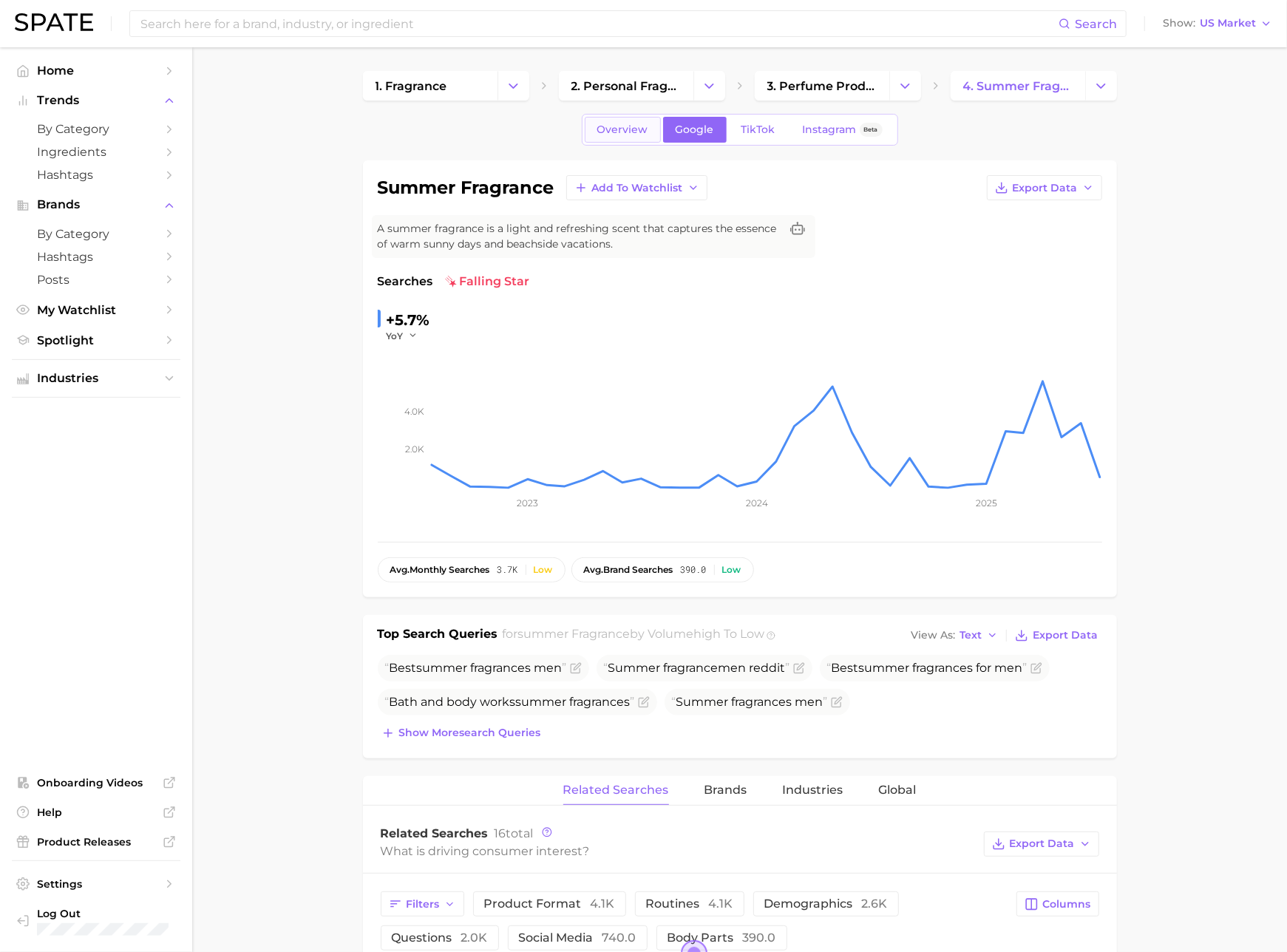
click at [646, 127] on span "Overview" at bounding box center [623, 130] width 51 height 13
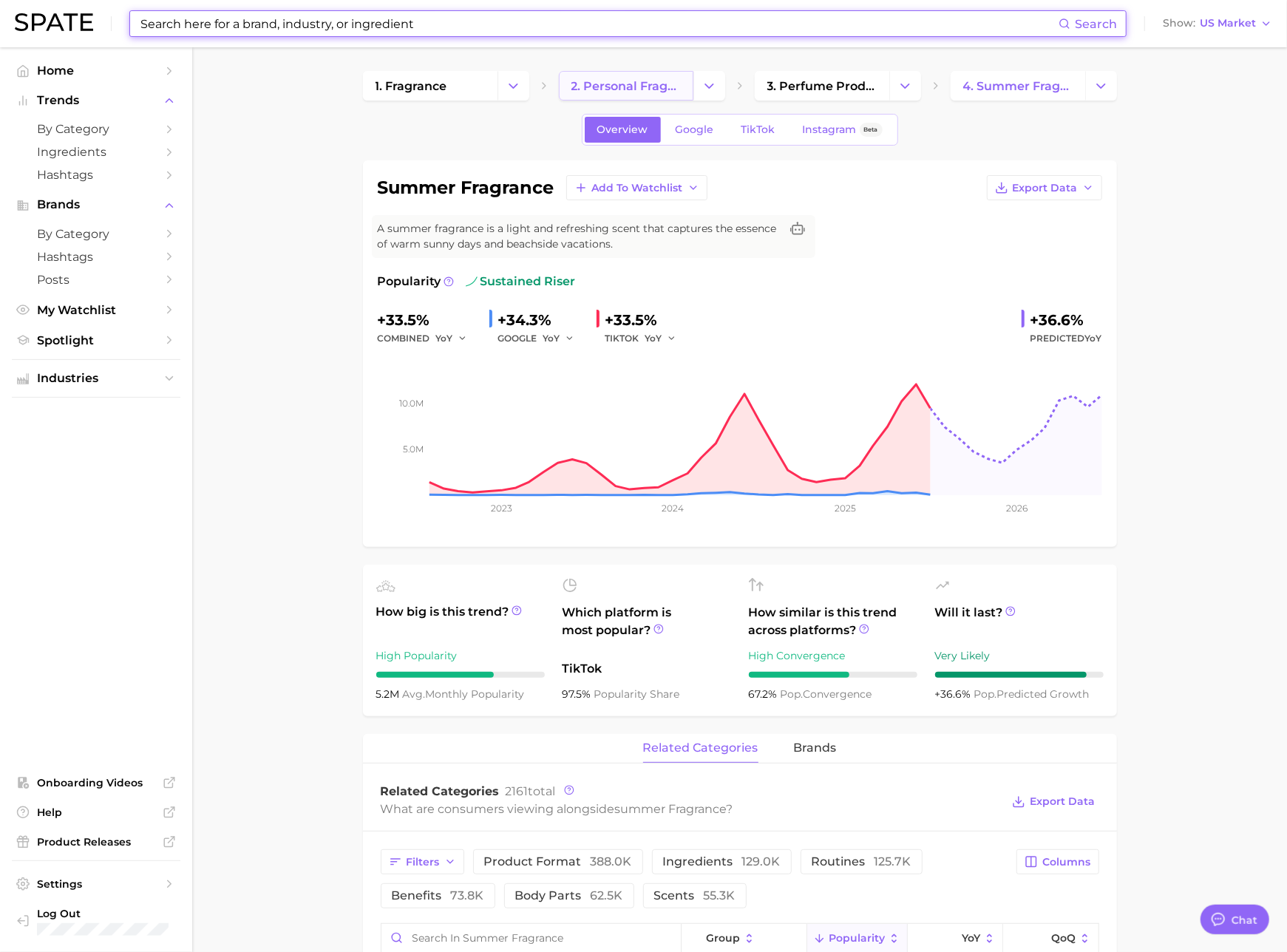
scroll to position [34, 0]
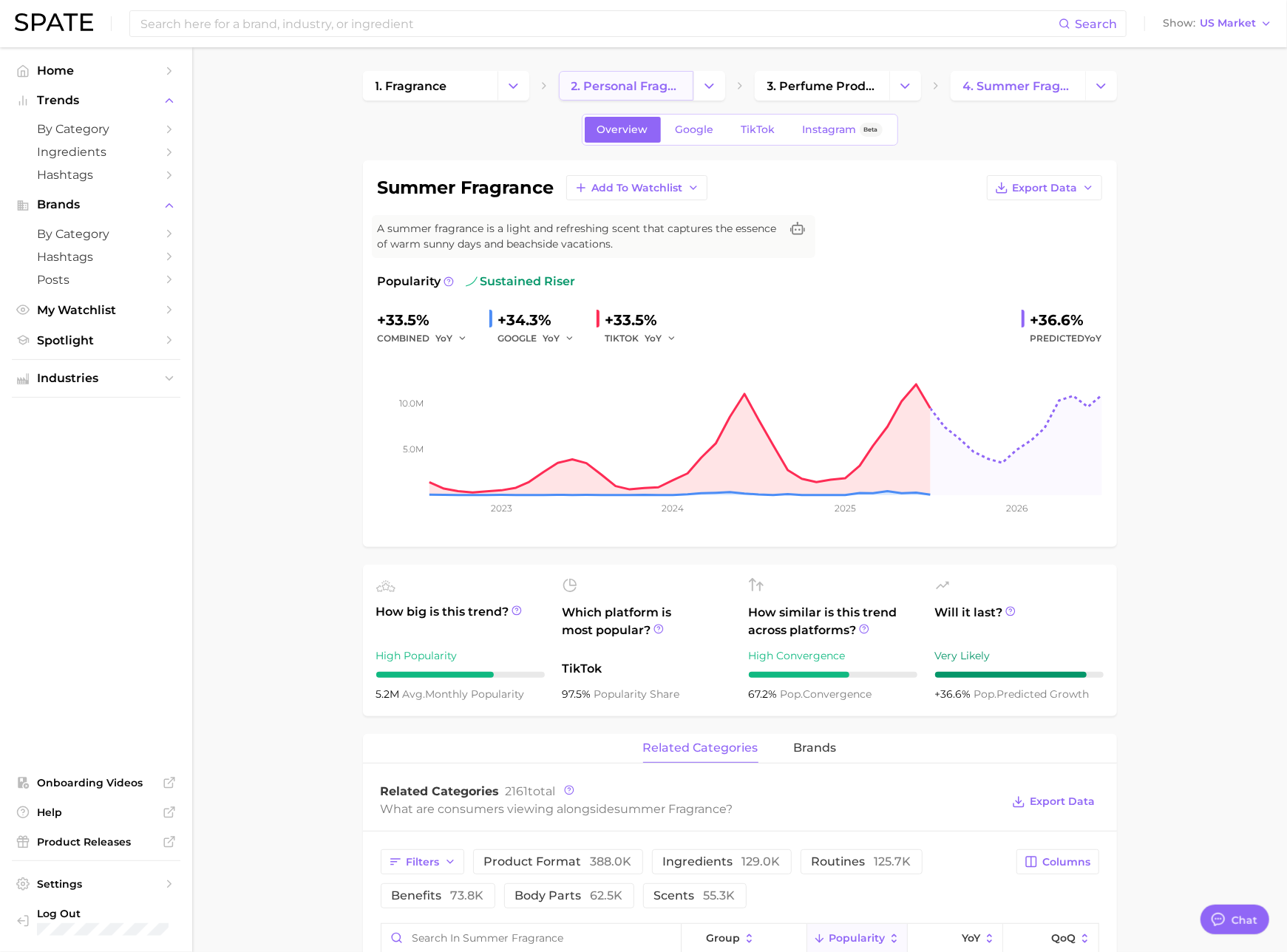
click at [657, 84] on span "2. personal fragrance" at bounding box center [626, 86] width 109 height 14
type textarea "x"
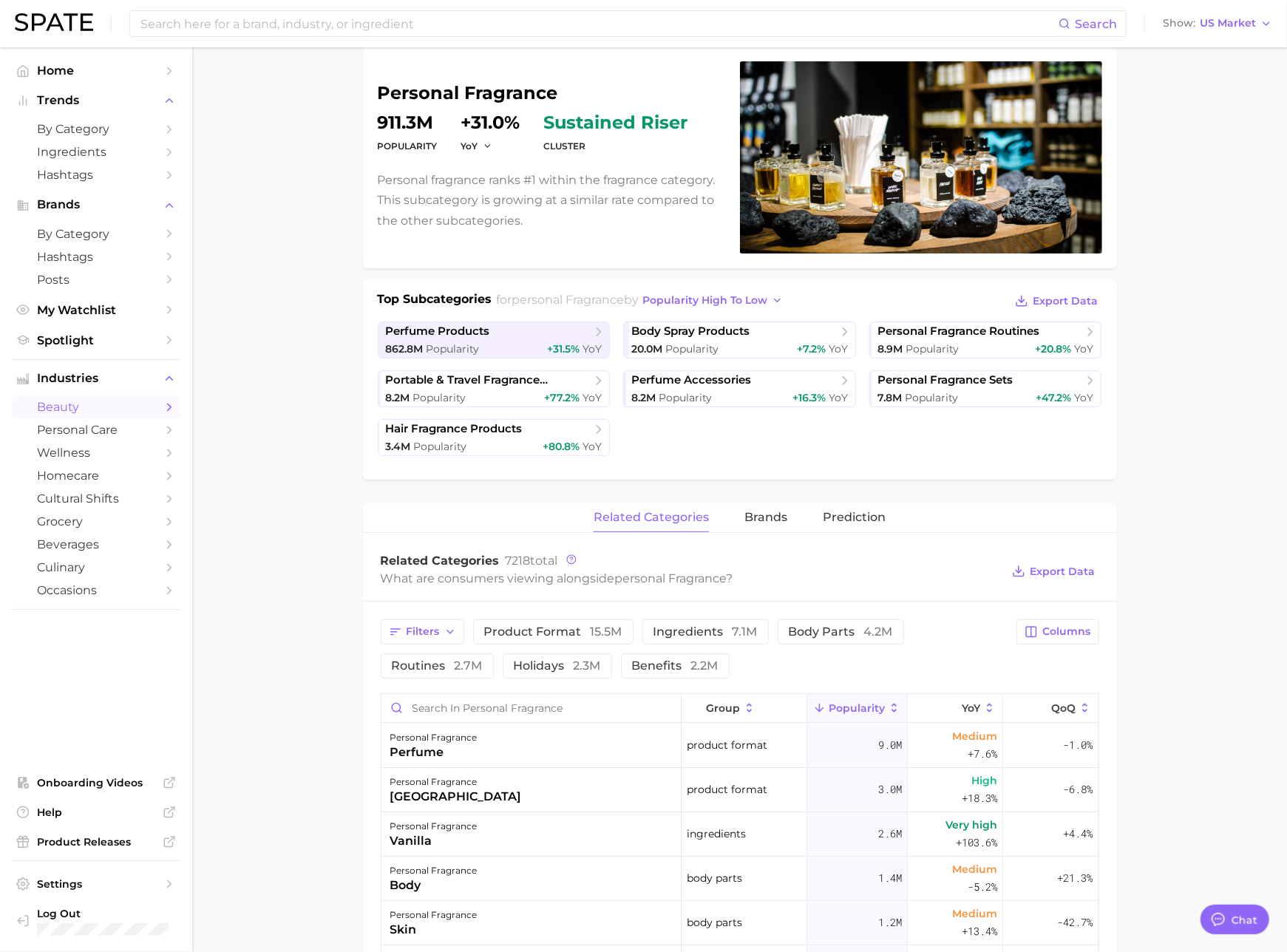
scroll to position [116, 0]
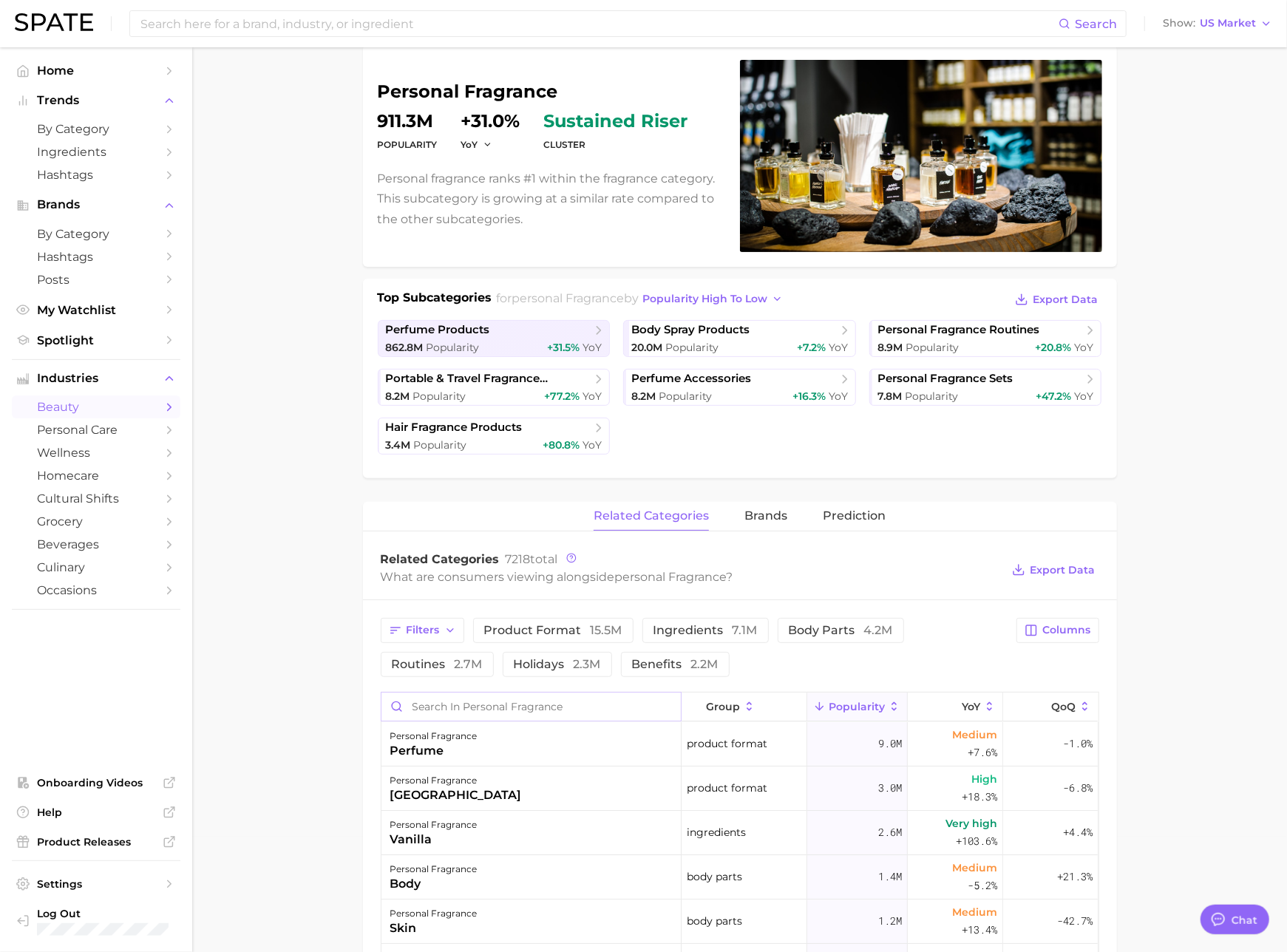
click at [489, 717] on input "Search in personal fragrance" at bounding box center [532, 706] width 300 height 28
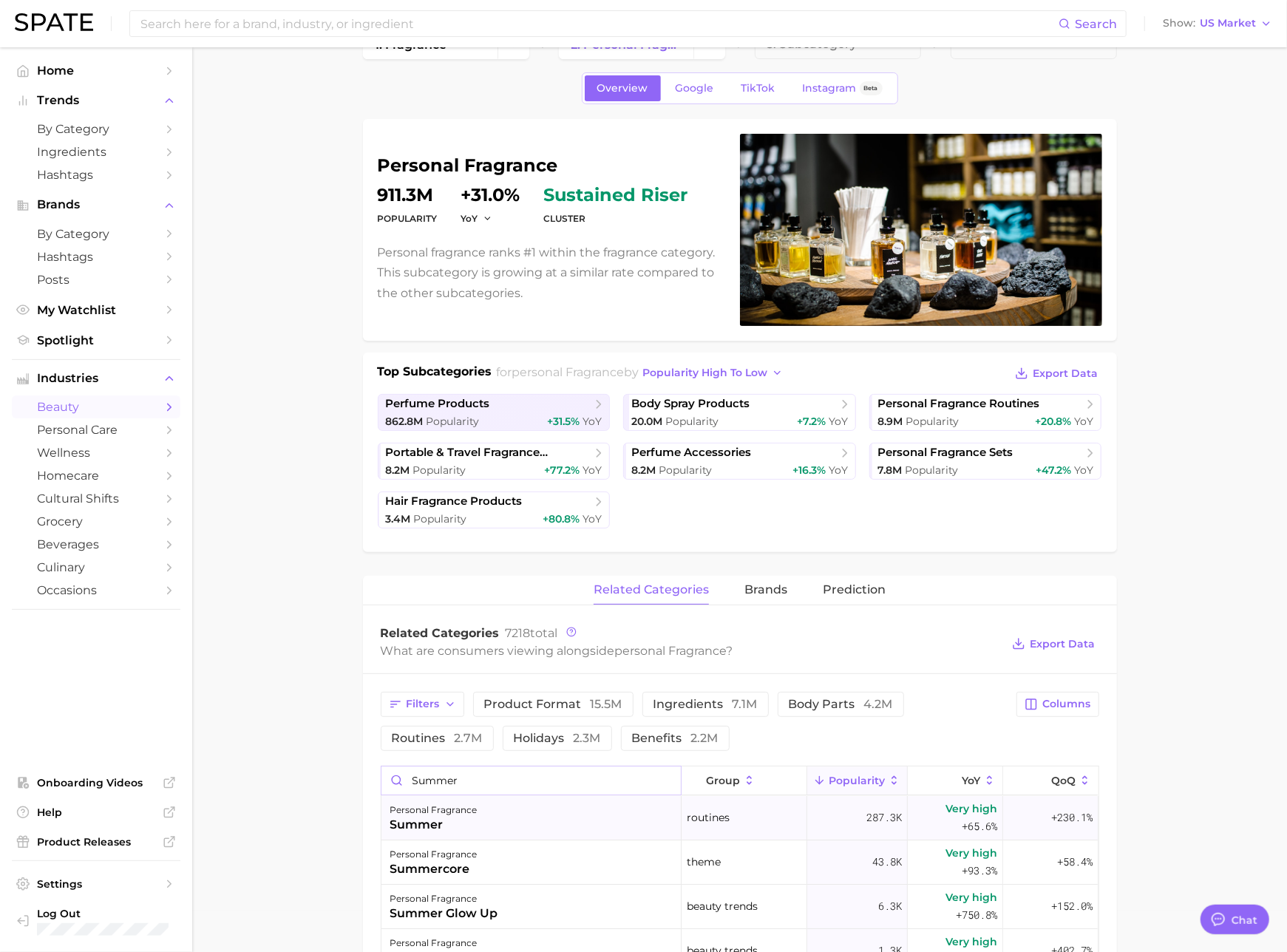
scroll to position [0, 0]
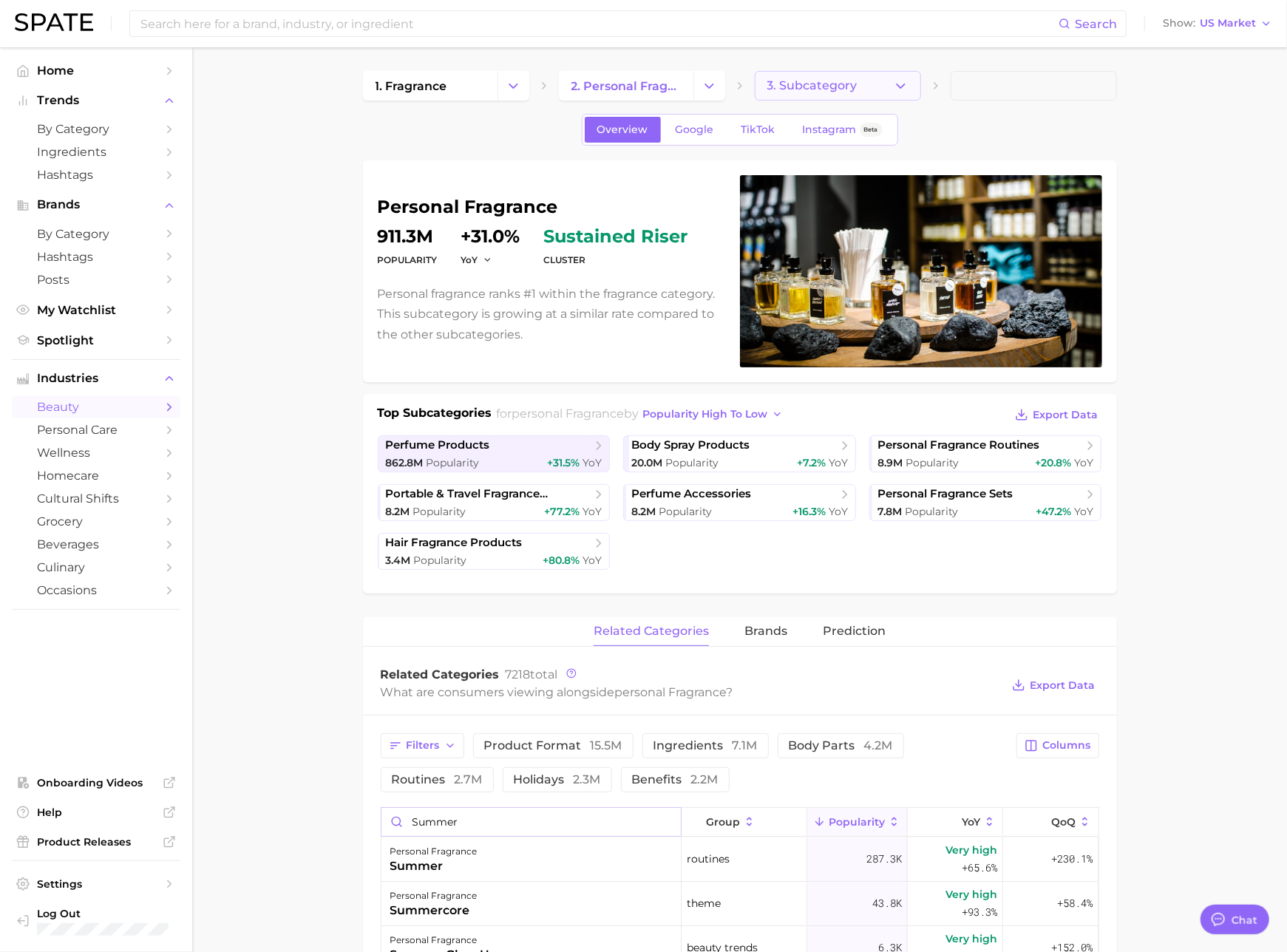
click at [797, 76] on button "3. Subcategory" at bounding box center [838, 85] width 167 height 29
type input "summer"
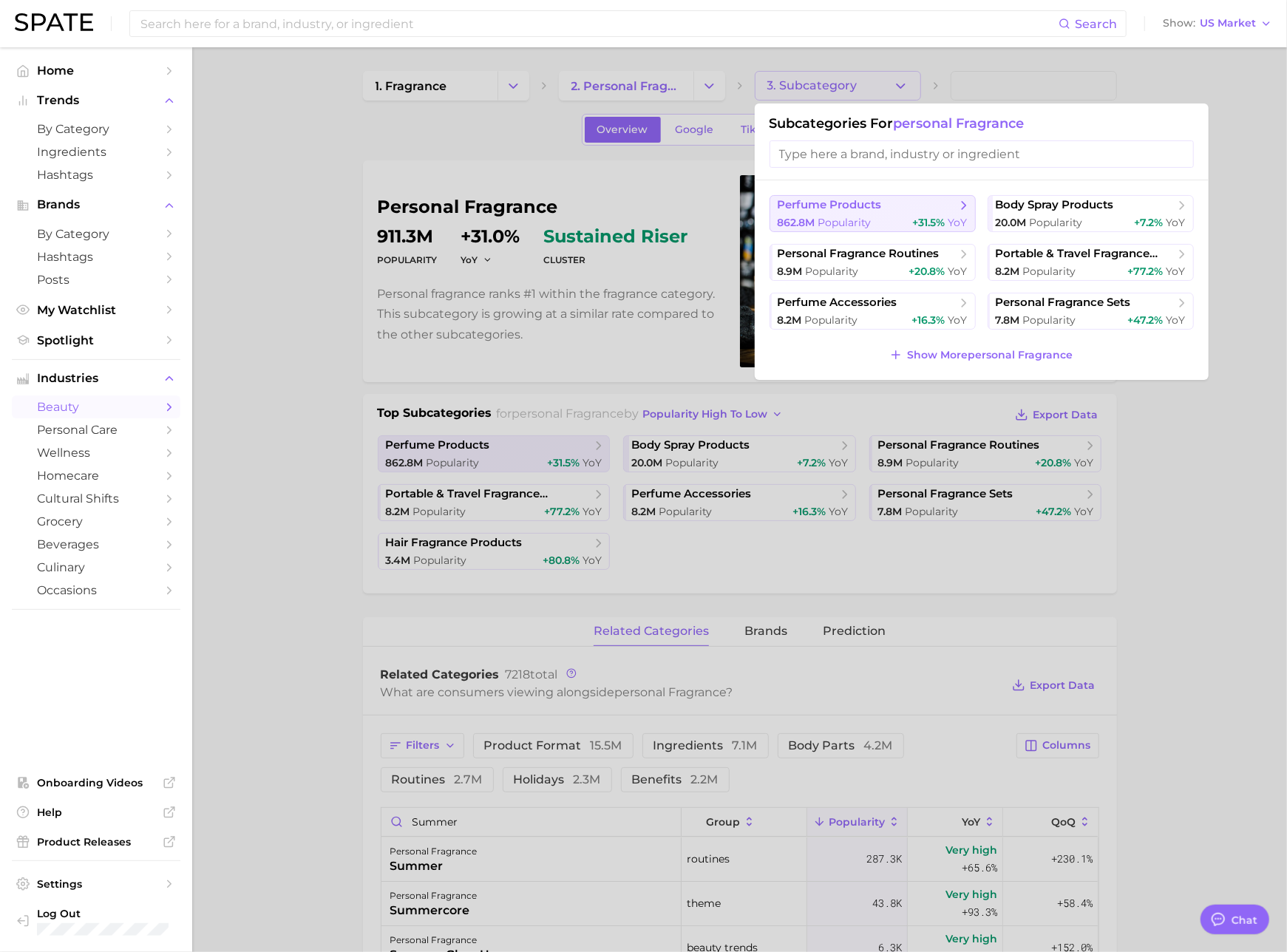
click at [859, 198] on span "perfume products" at bounding box center [830, 206] width 104 height 14
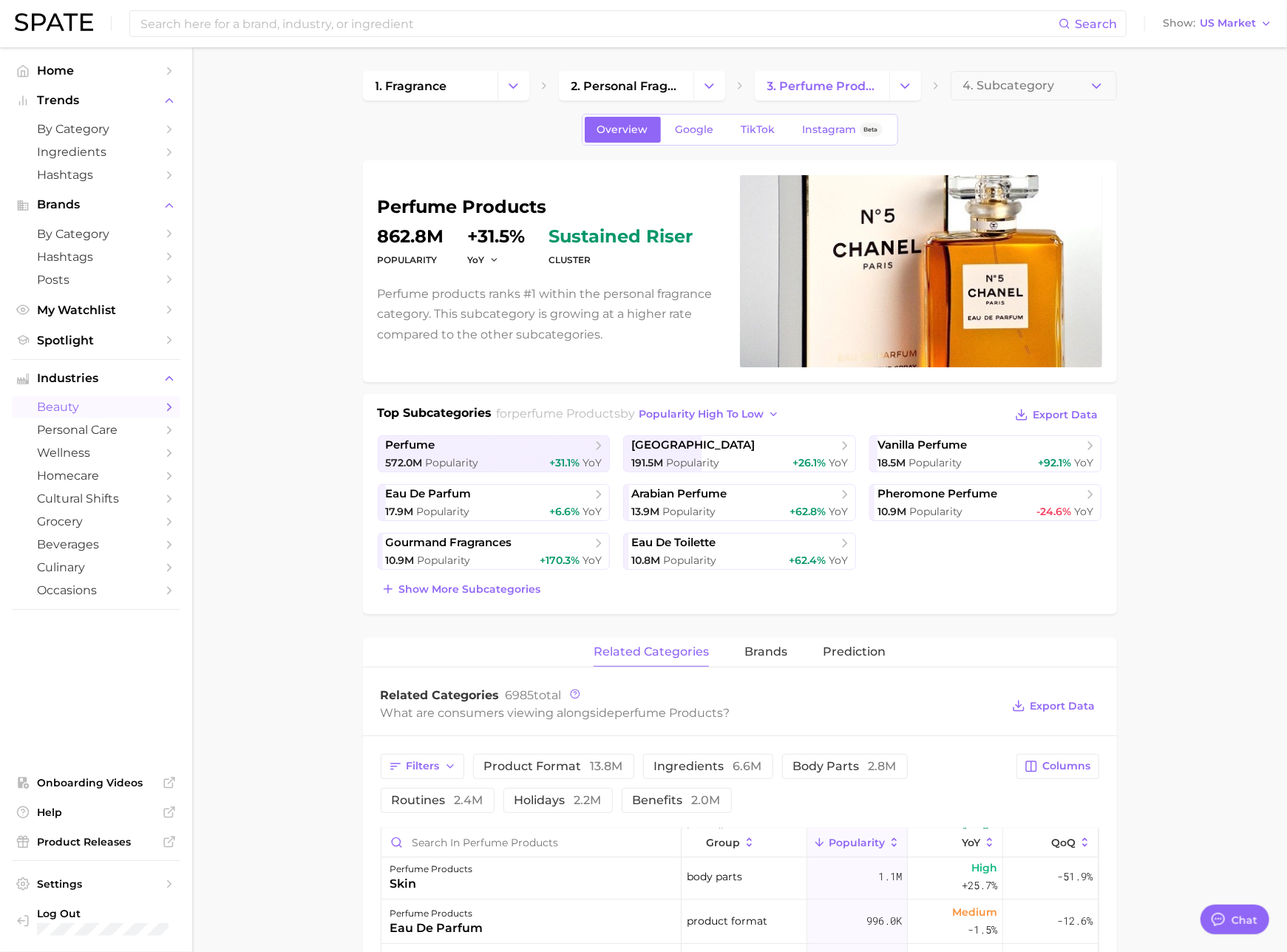
scroll to position [139, 0]
click at [453, 831] on input "Search in perfume products" at bounding box center [532, 842] width 300 height 28
type input "summer"
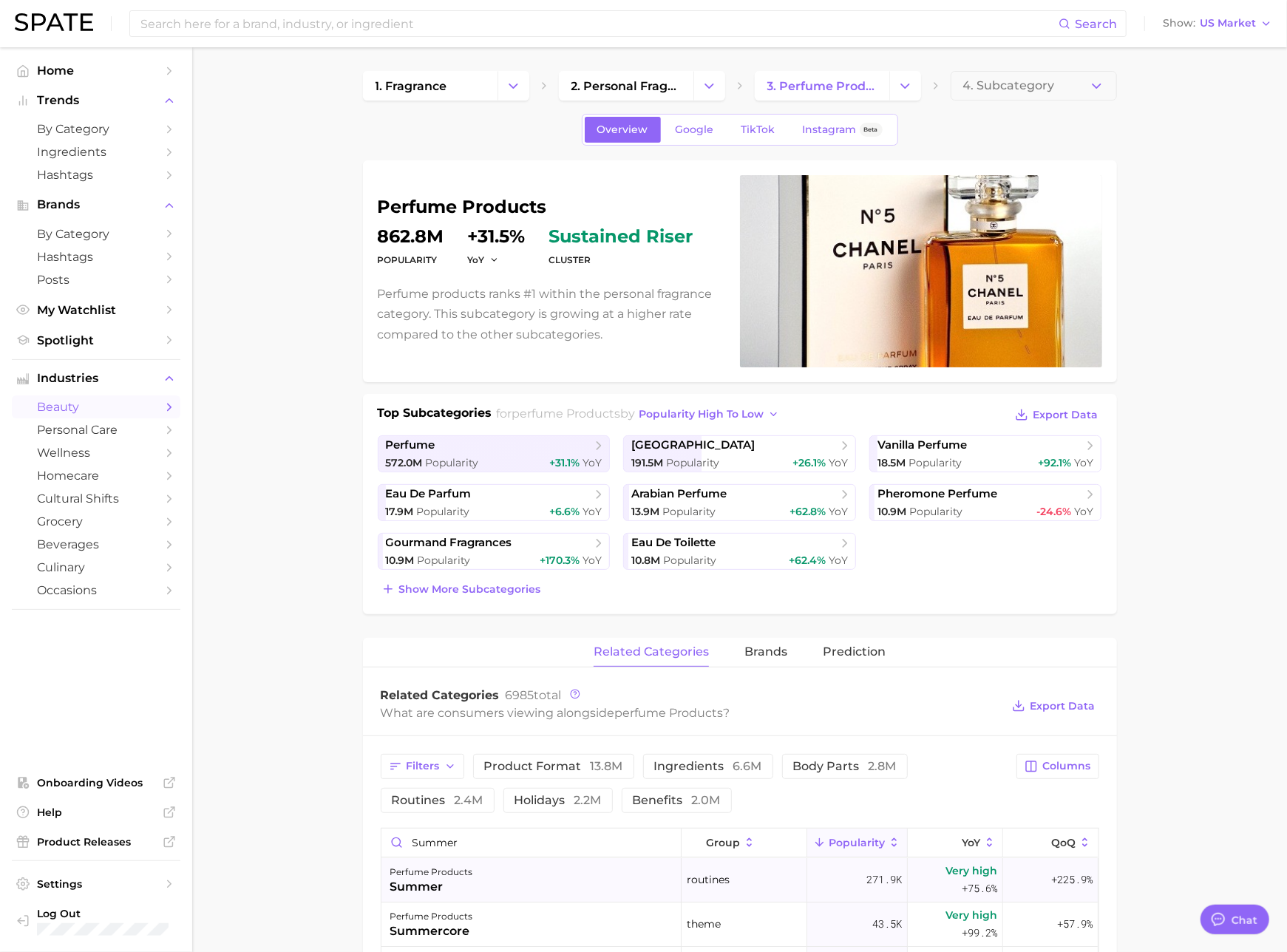
click at [568, 867] on div "perfume products summer" at bounding box center [532, 880] width 300 height 45
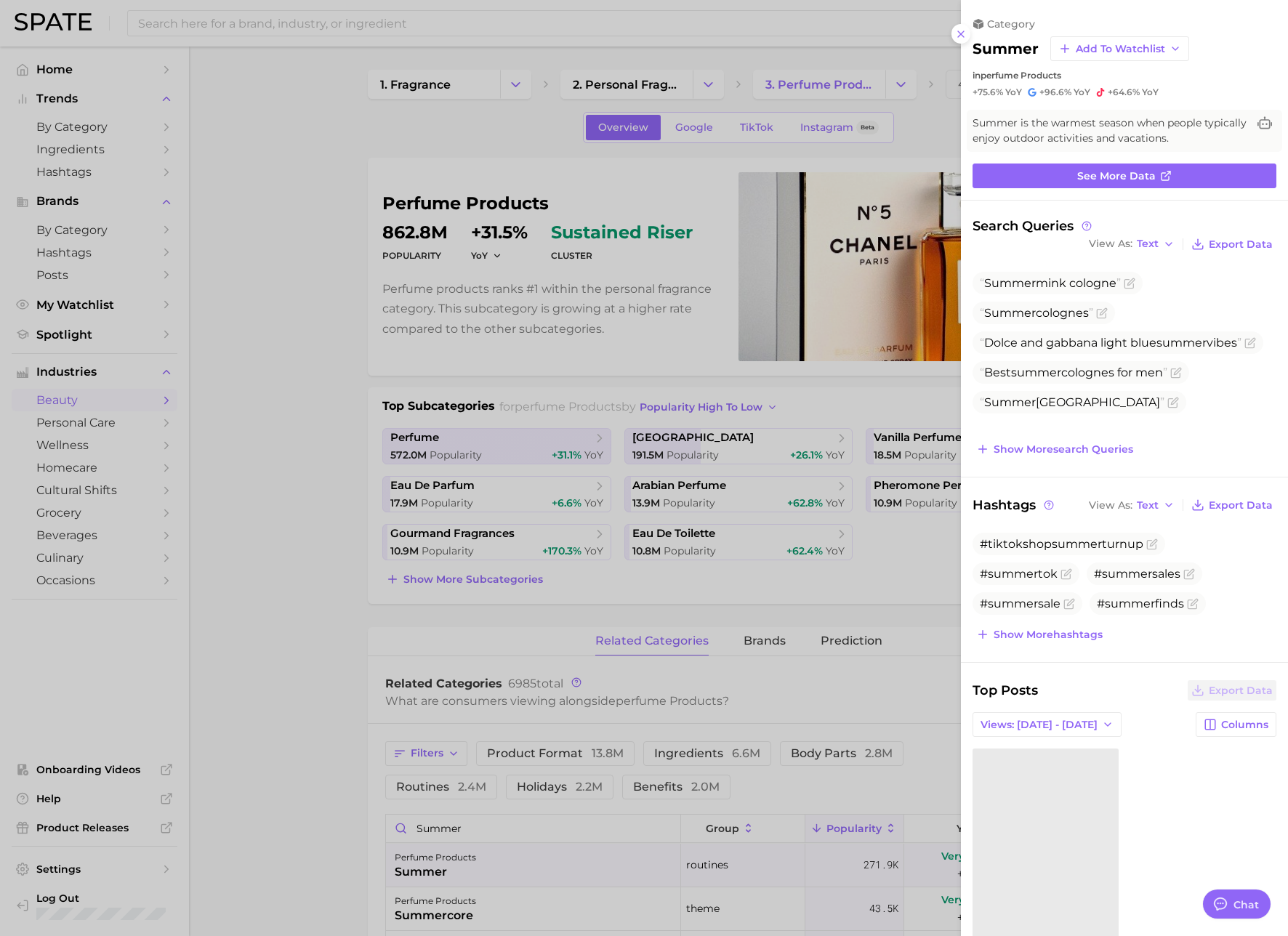
click at [615, 688] on div at bounding box center [644, 468] width 1288 height 936
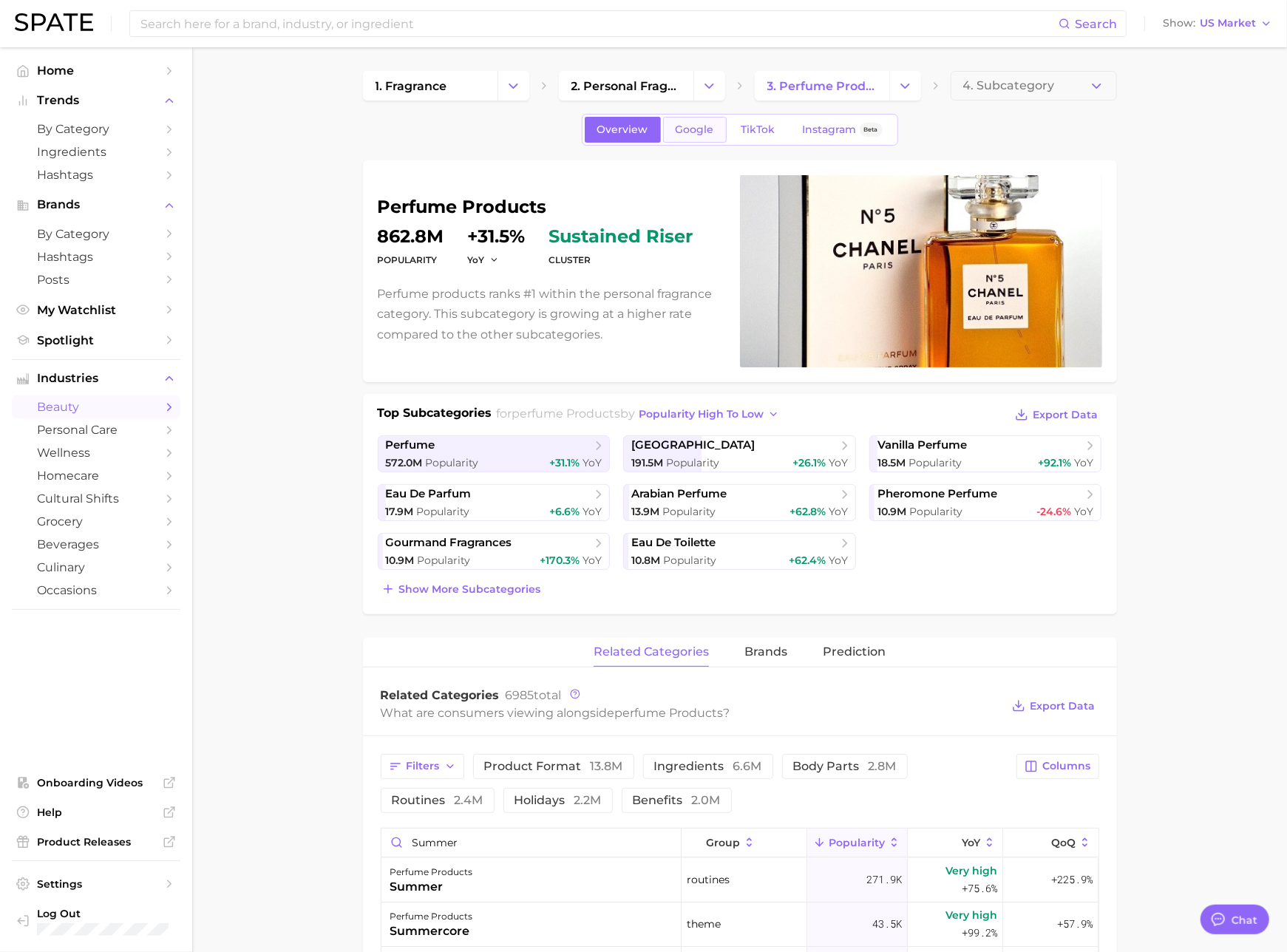
click at [704, 130] on span "Google" at bounding box center [695, 130] width 38 height 13
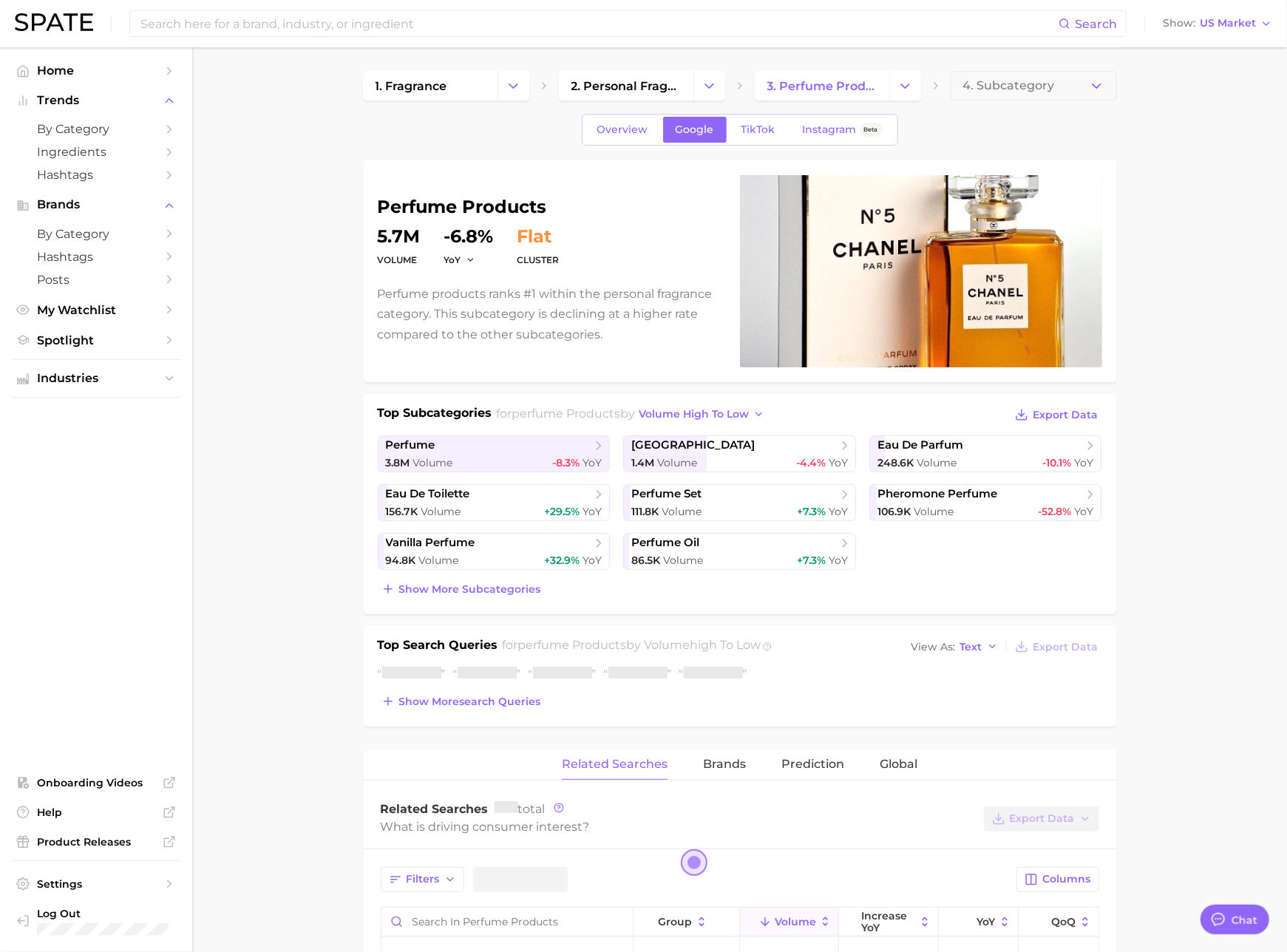
scroll to position [192, 0]
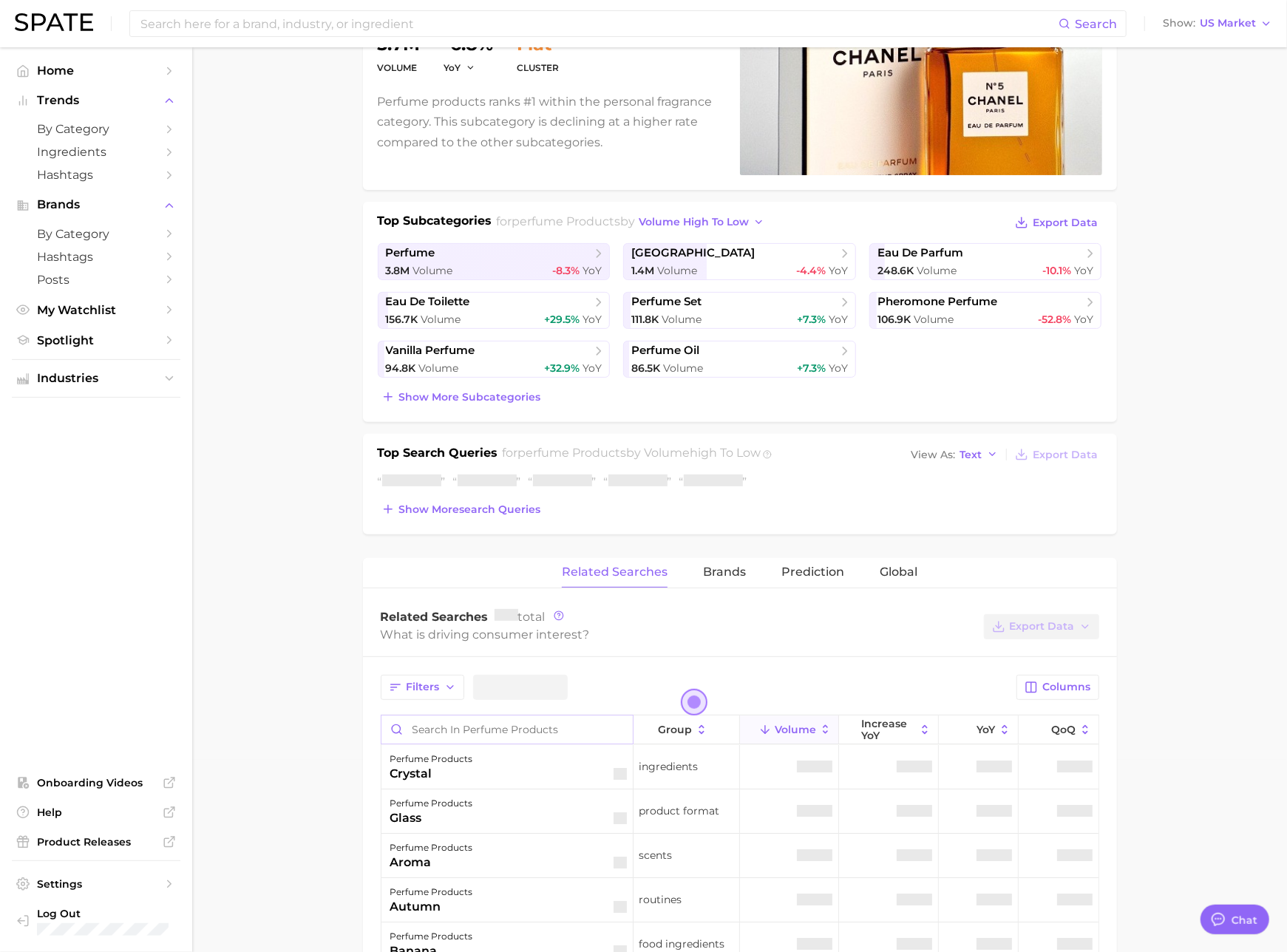
click at [512, 731] on input "Search in perfume products" at bounding box center [507, 729] width 251 height 28
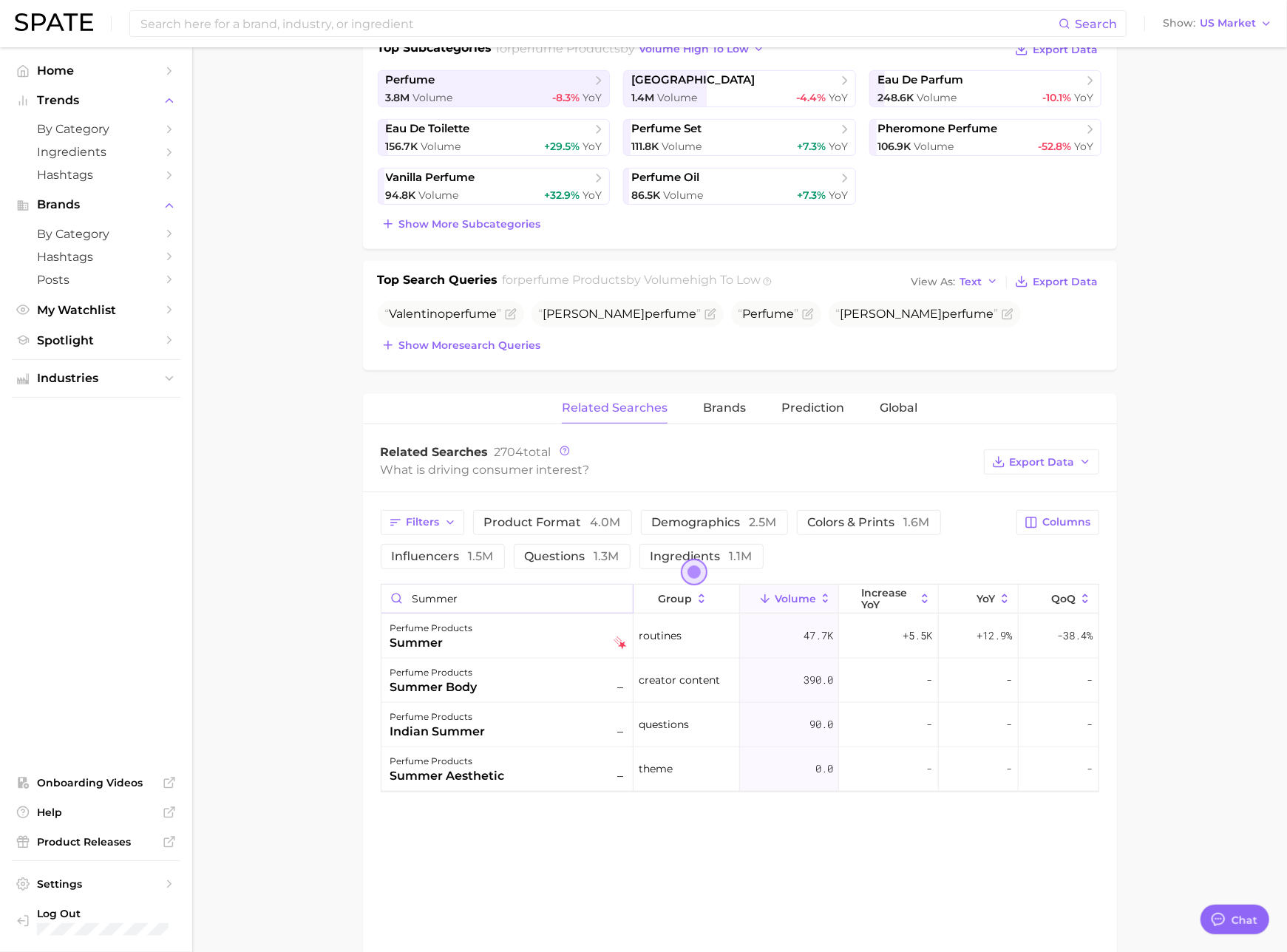
scroll to position [366, 0]
type input "summer"
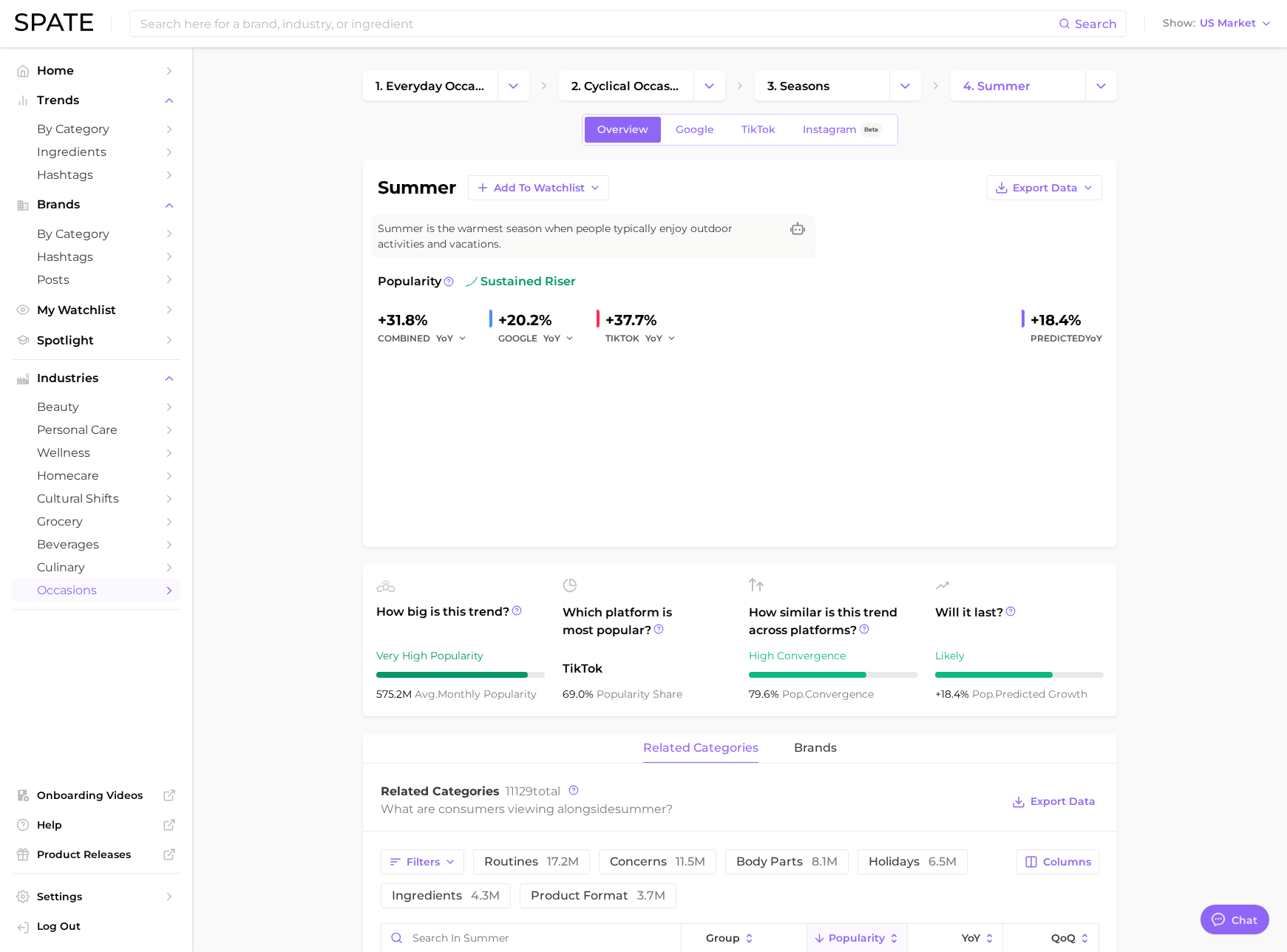
type textarea "x"
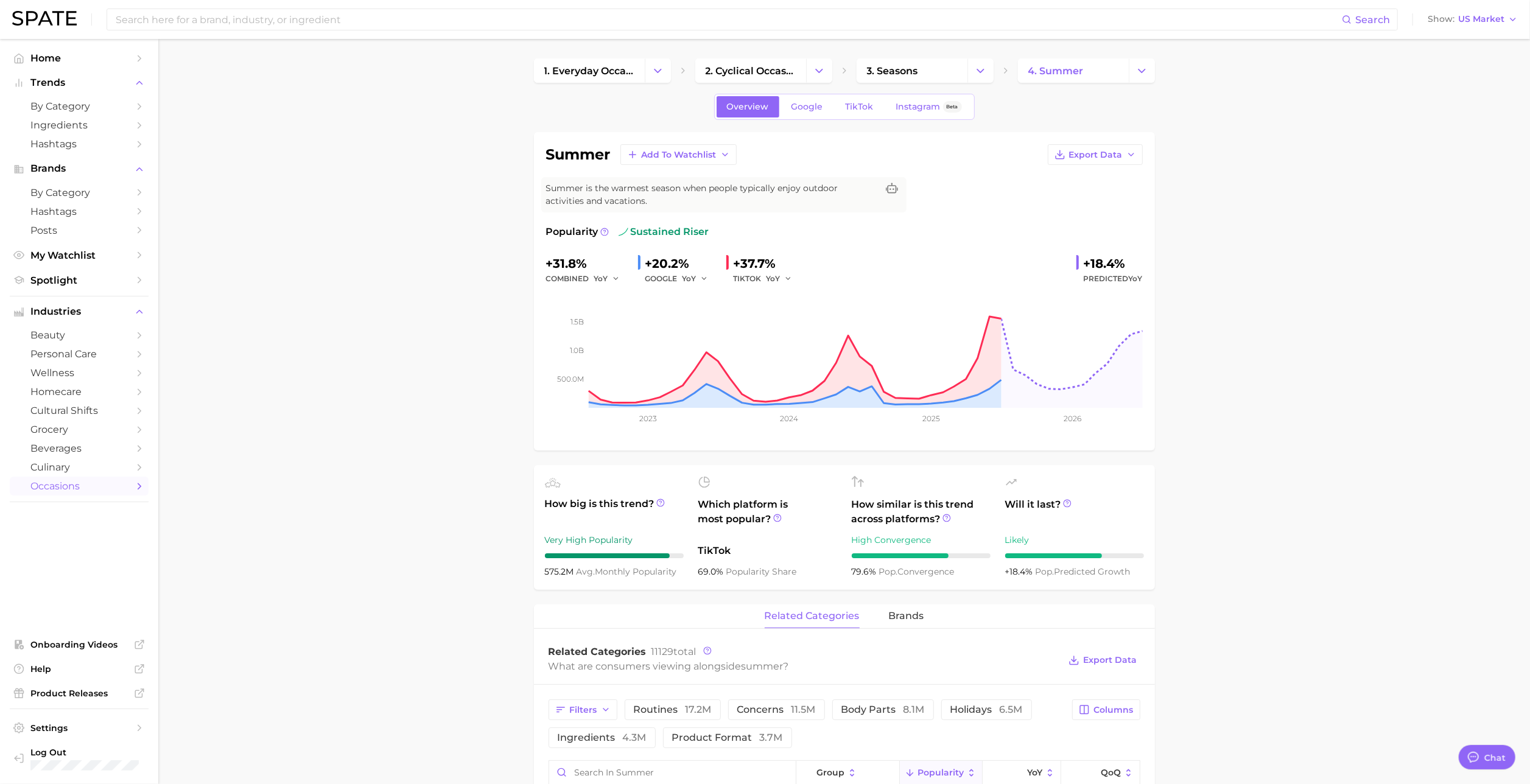
scroll to position [28, 0]
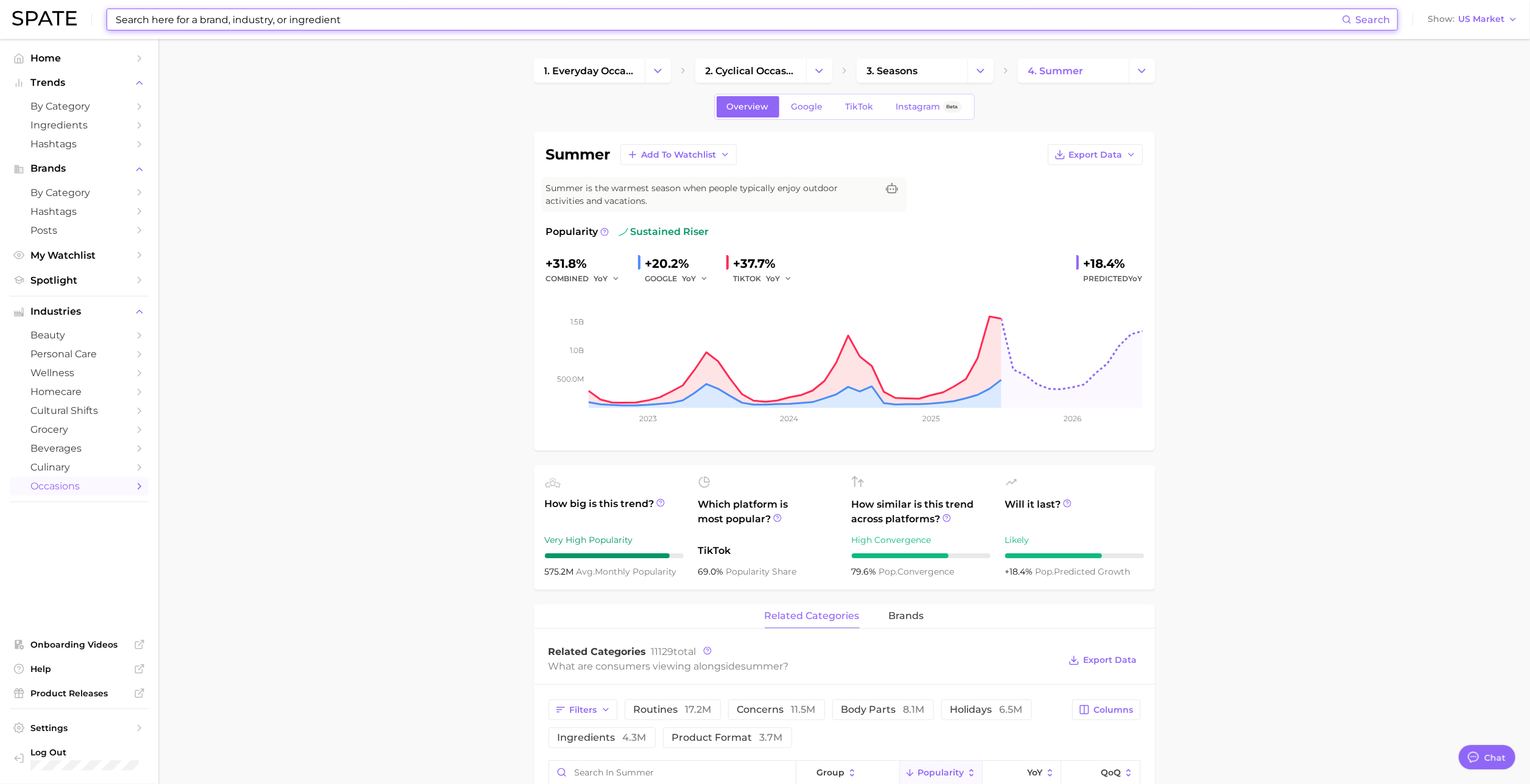
click at [566, 18] on input at bounding box center [728, 20] width 1227 height 21
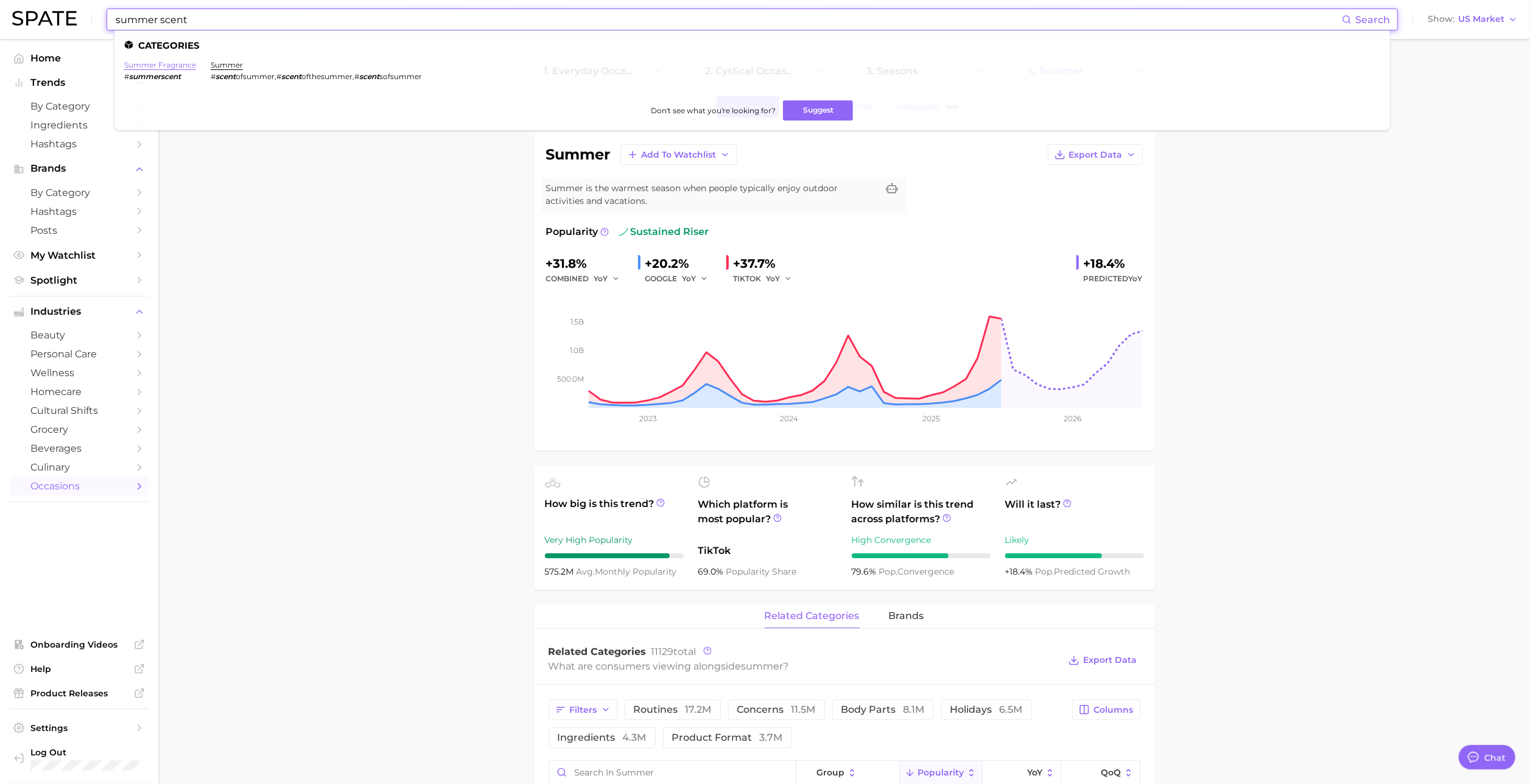
type input "summer scent"
click at [176, 64] on link "summer fragrance" at bounding box center [159, 65] width 72 height 9
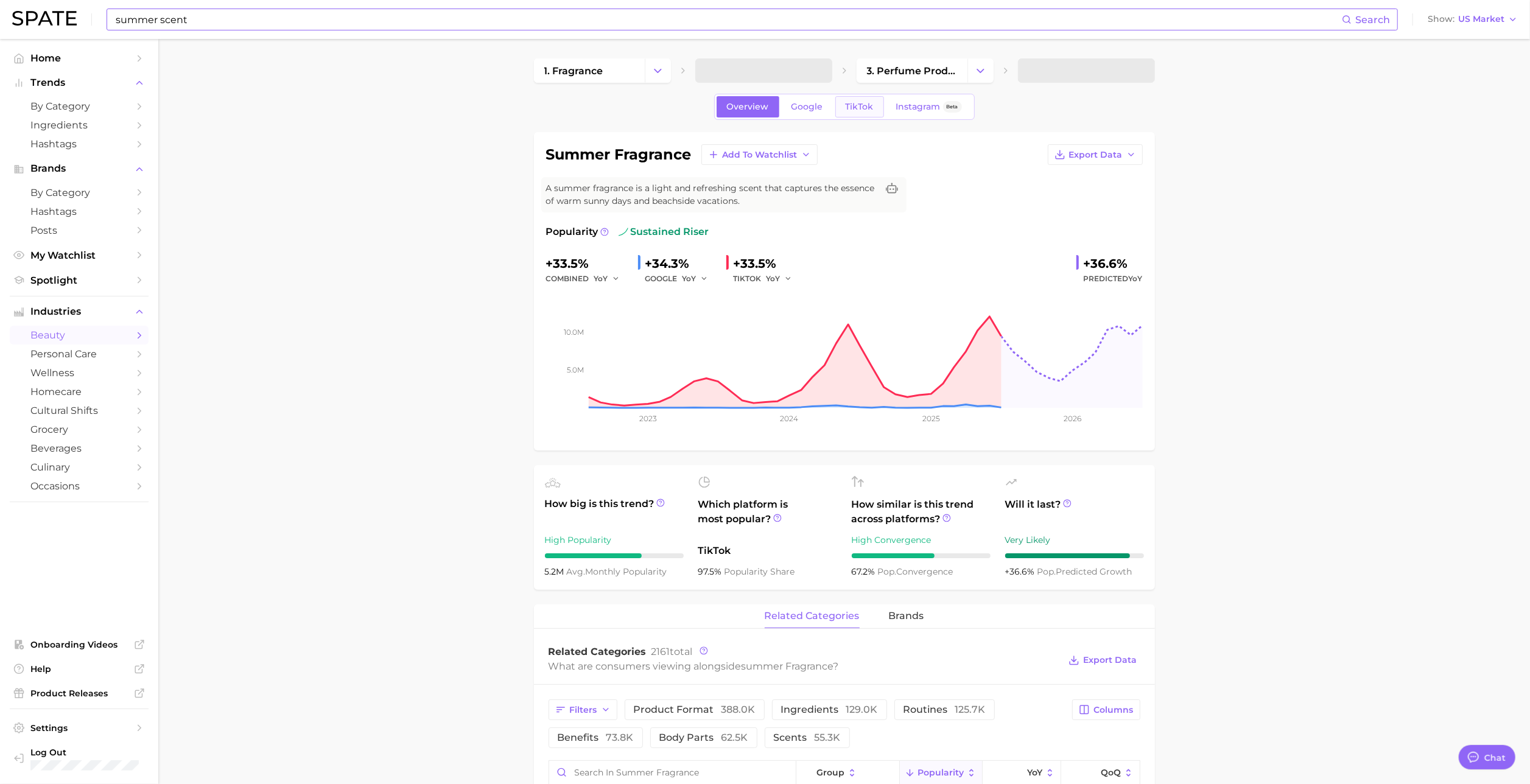
click at [867, 100] on link "TikTok" at bounding box center [859, 107] width 49 height 21
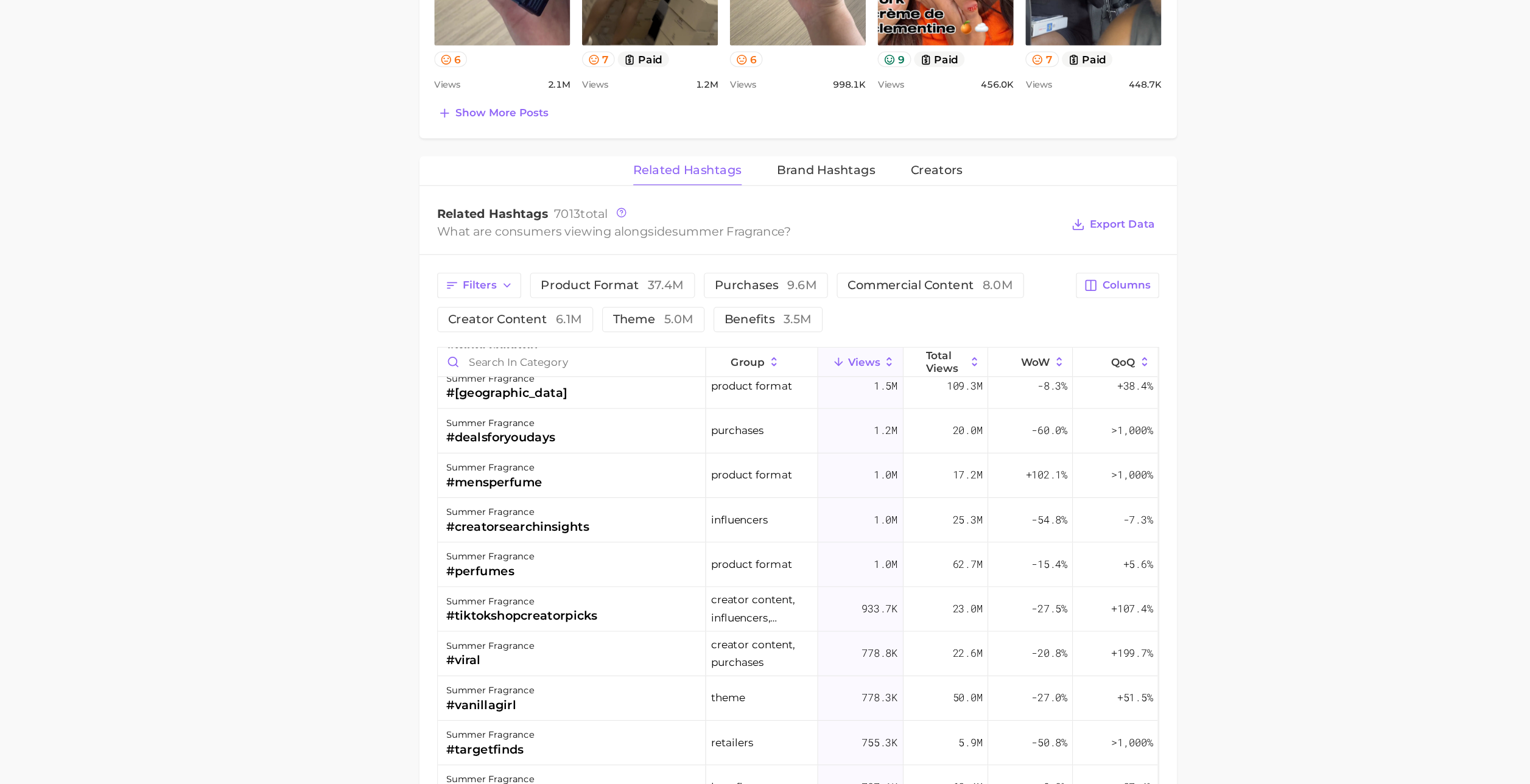
scroll to position [757, 0]
